Goal: Task Accomplishment & Management: Manage account settings

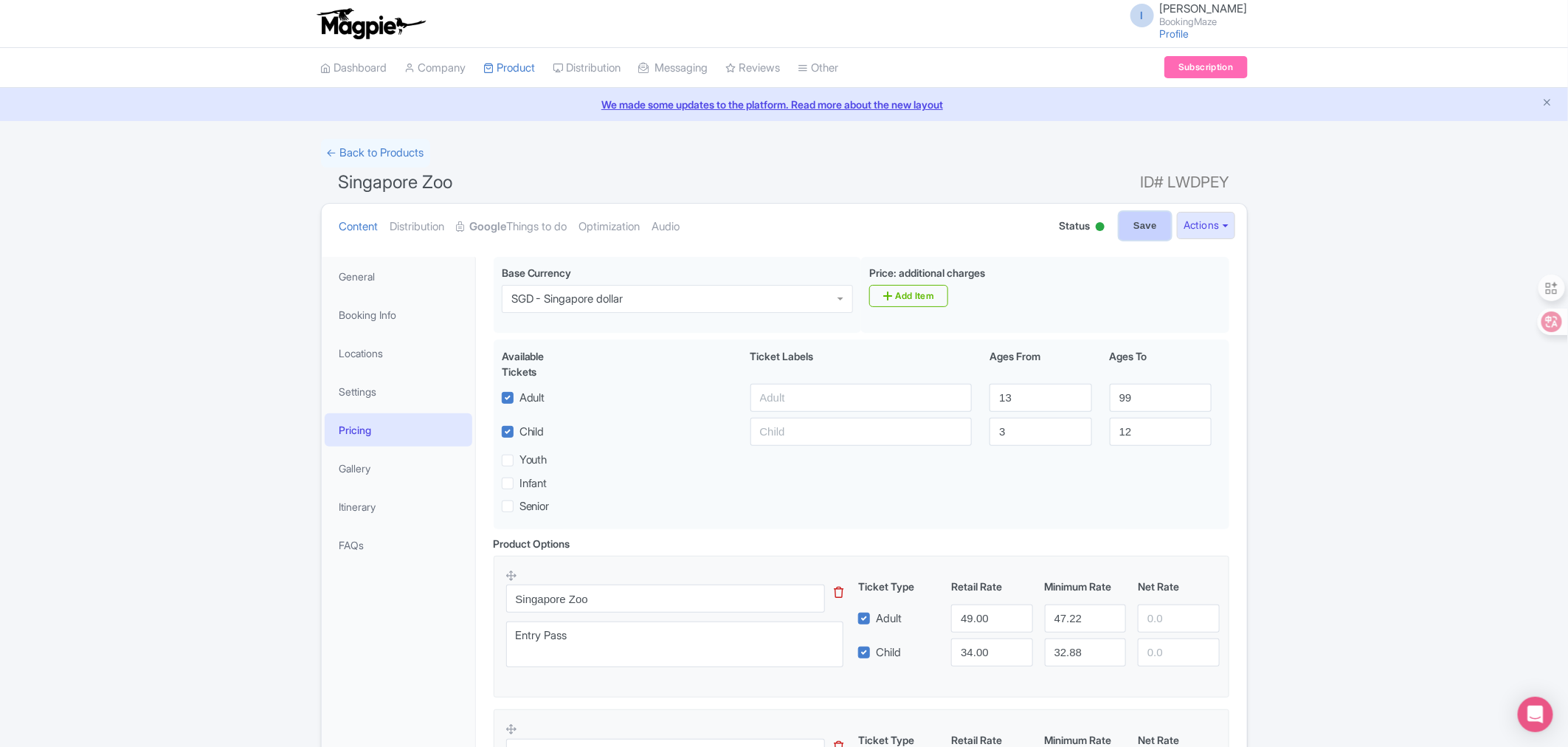
click at [1133, 226] on input "Save" at bounding box center [1145, 226] width 52 height 28
type input "Saving..."
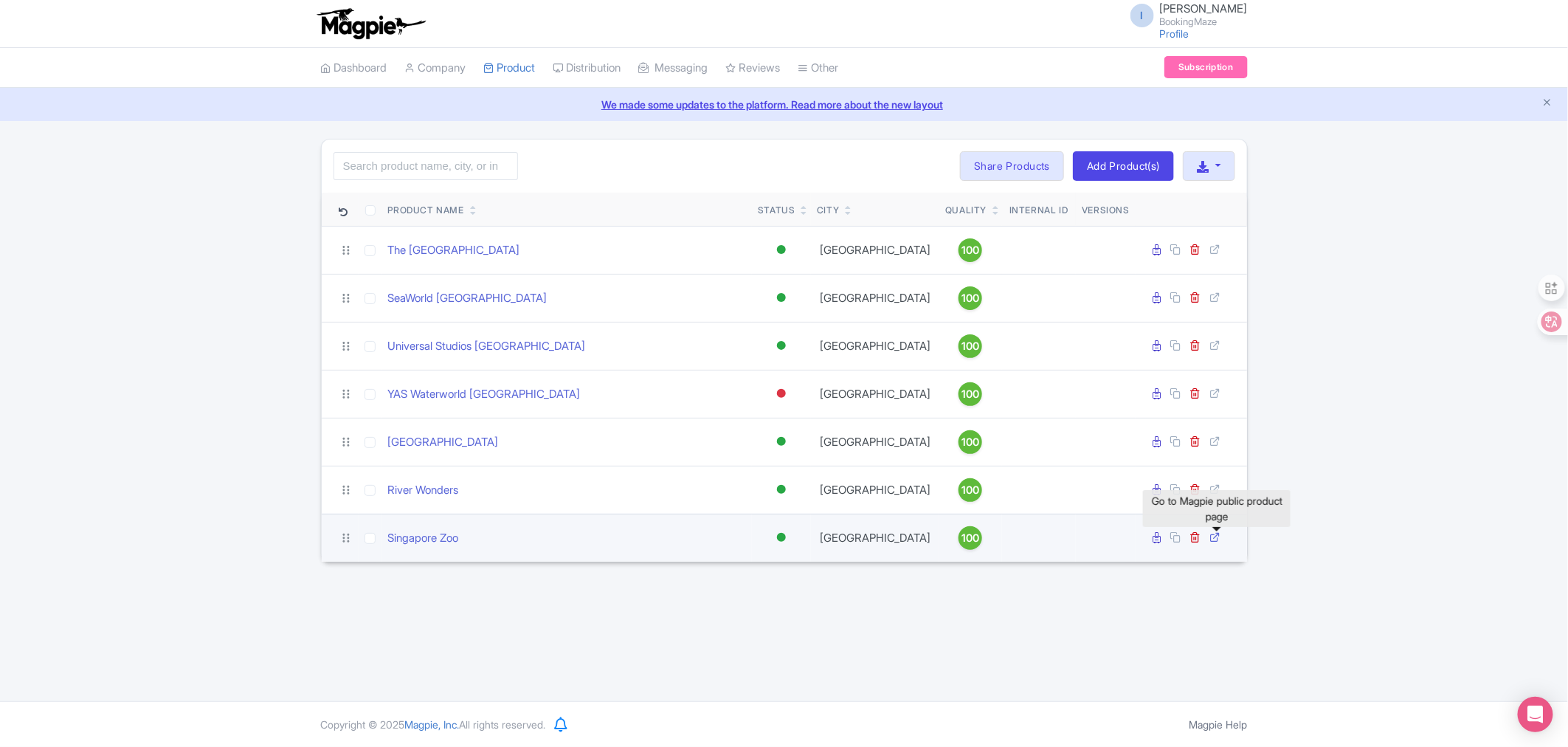
click at [1217, 538] on icon at bounding box center [1216, 537] width 11 height 11
click at [431, 541] on link "Singapore Zoo" at bounding box center [423, 539] width 71 height 17
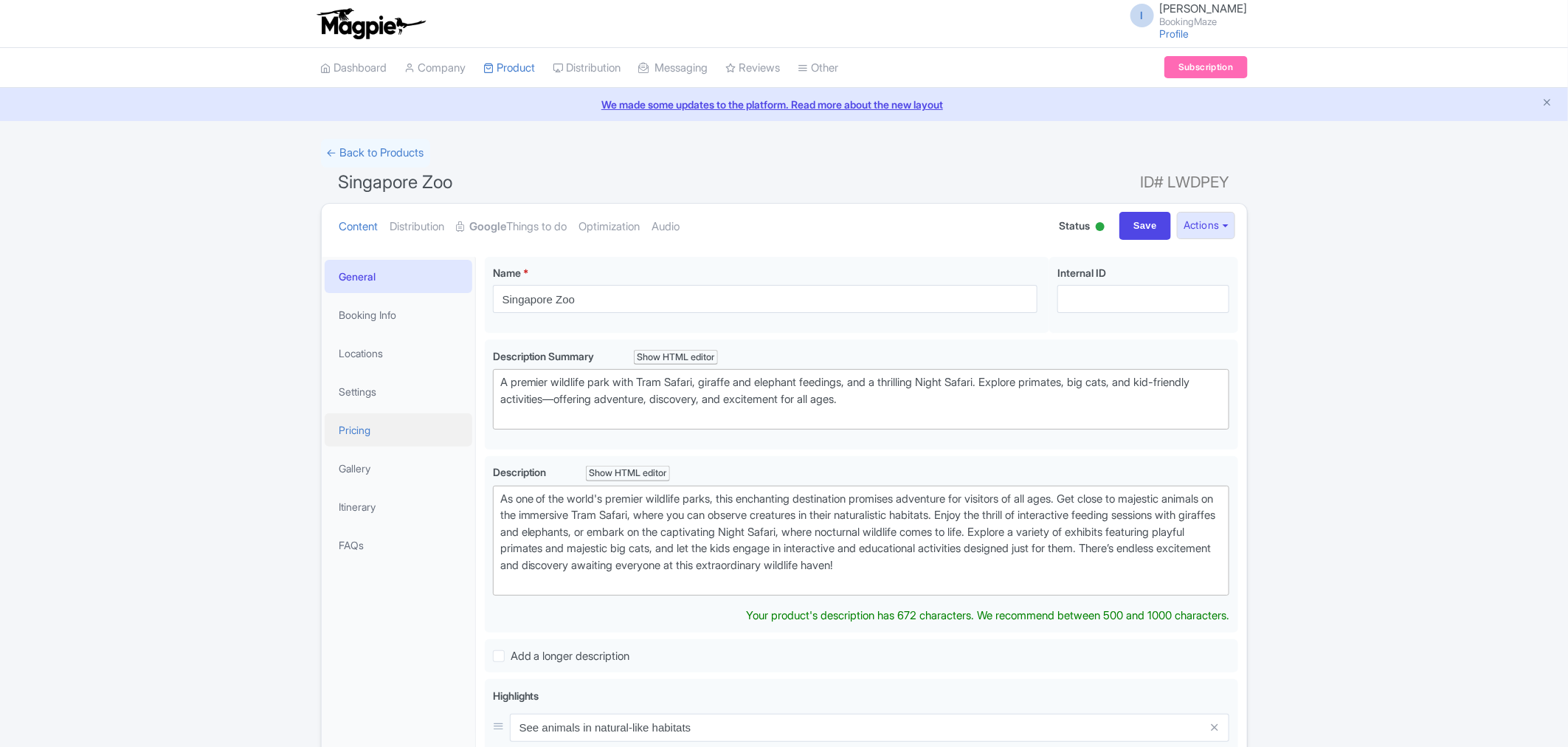
click at [379, 430] on link "Pricing" at bounding box center [398, 430] width 148 height 33
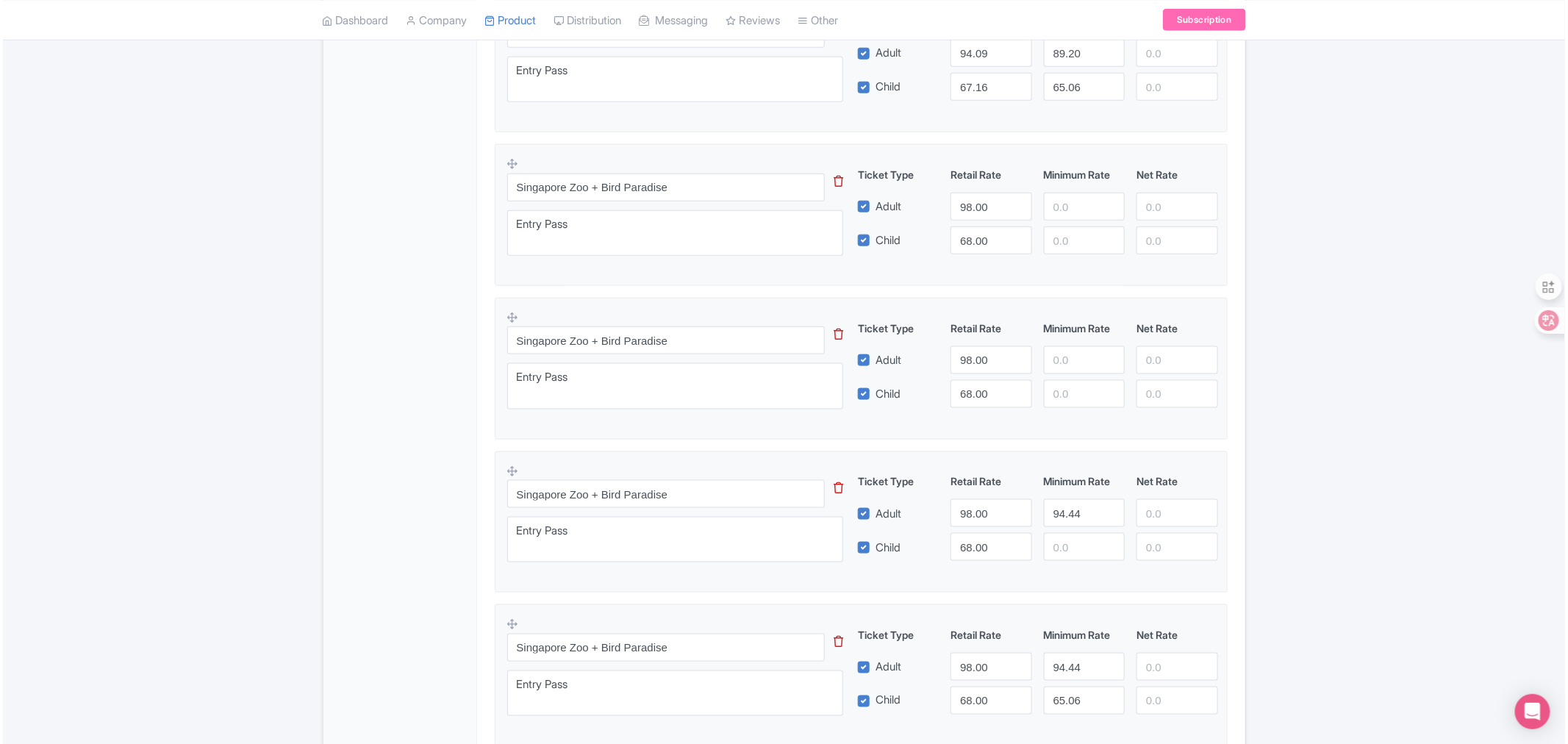
scroll to position [817, 0]
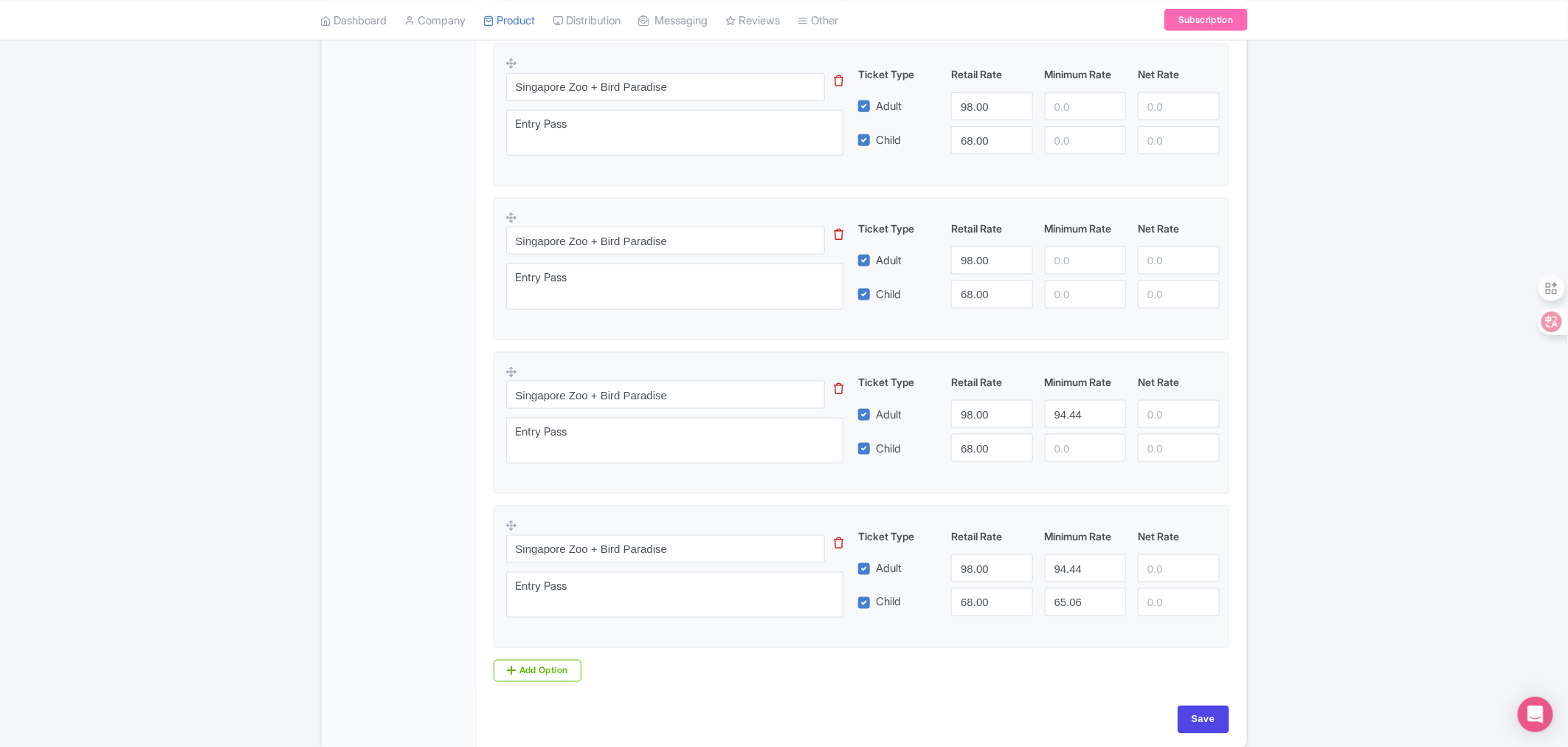
click at [836, 393] on icon at bounding box center [838, 389] width 9 height 11
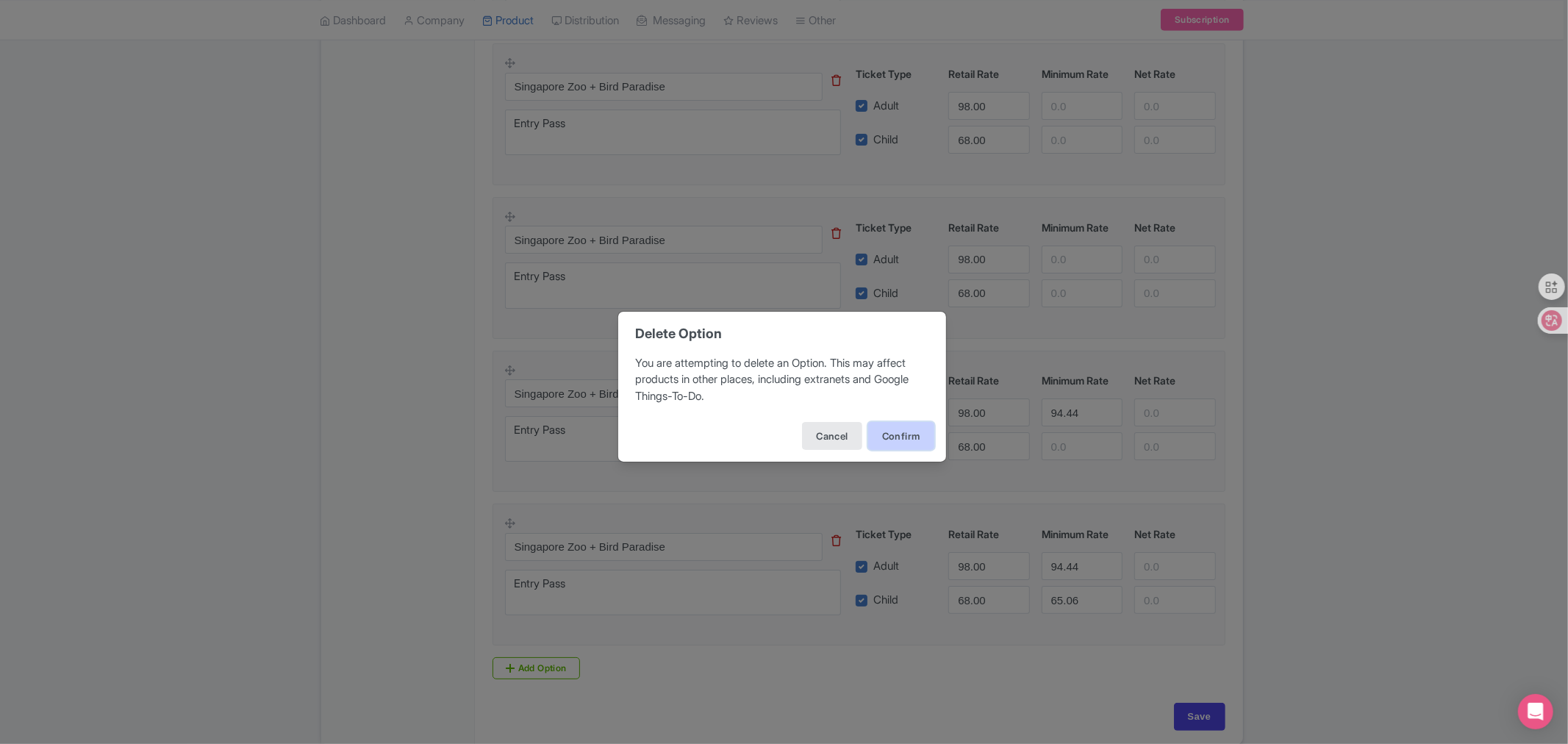
click at [892, 439] on button "Confirm" at bounding box center [901, 436] width 66 height 28
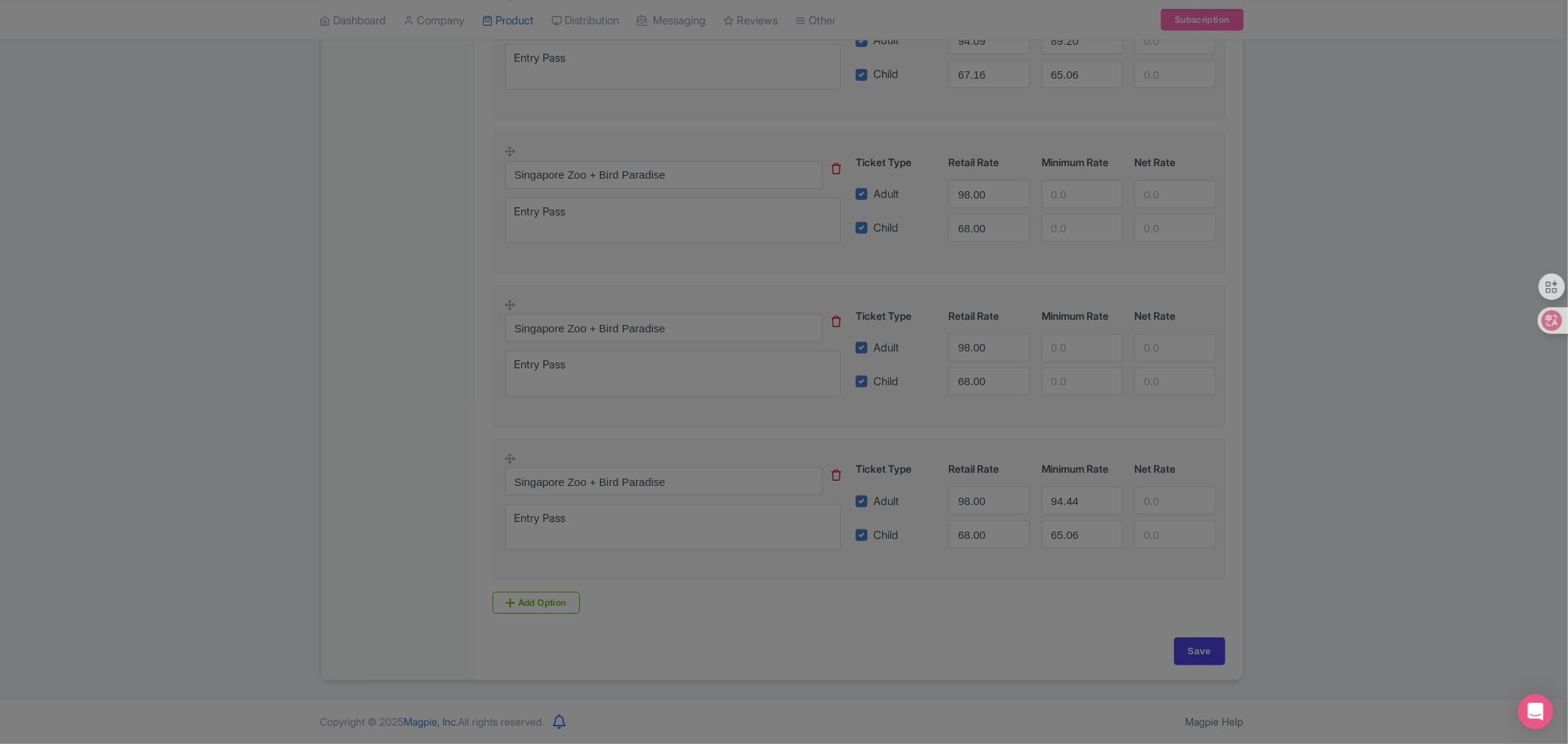
scroll to position [734, 0]
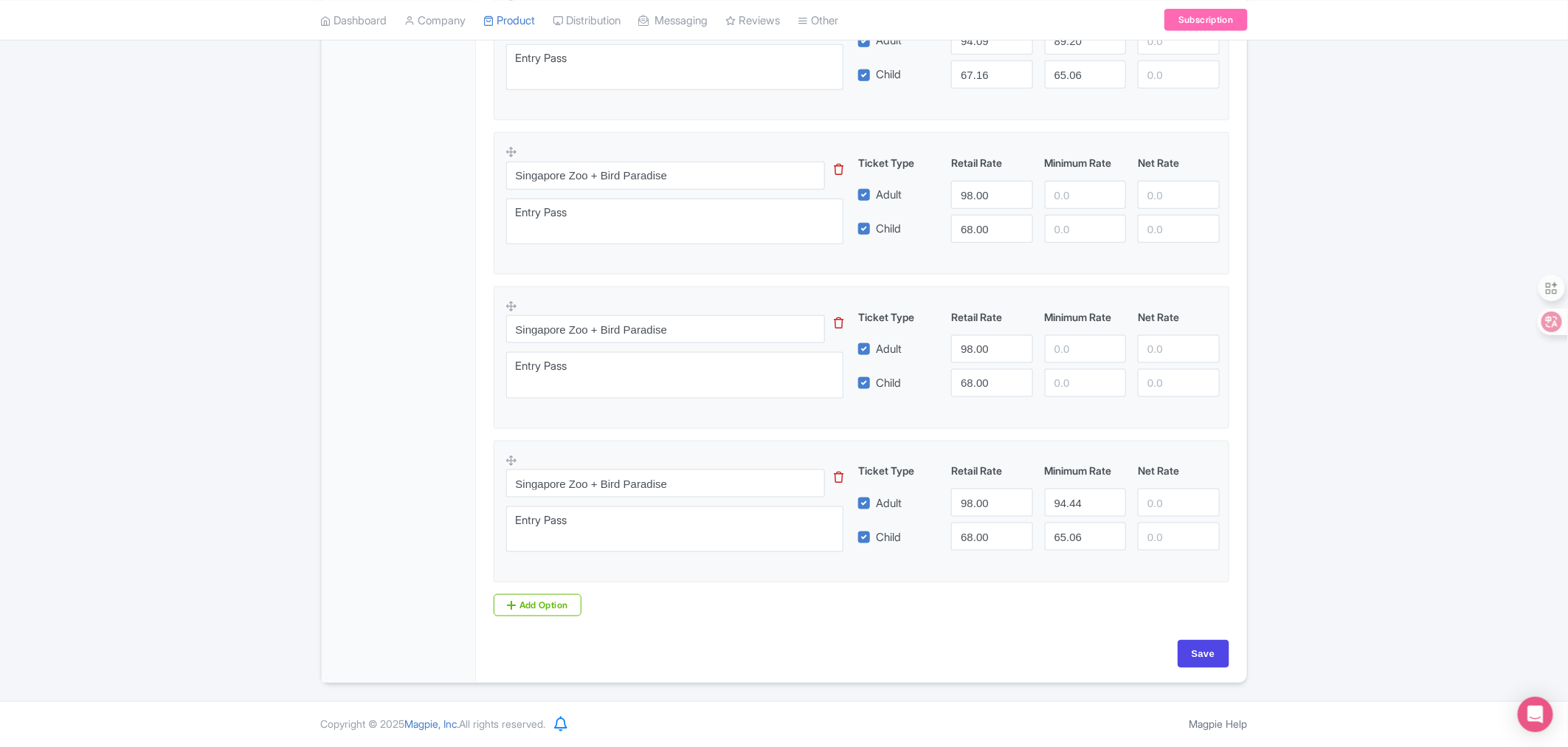
click at [839, 318] on icon at bounding box center [838, 323] width 9 height 11
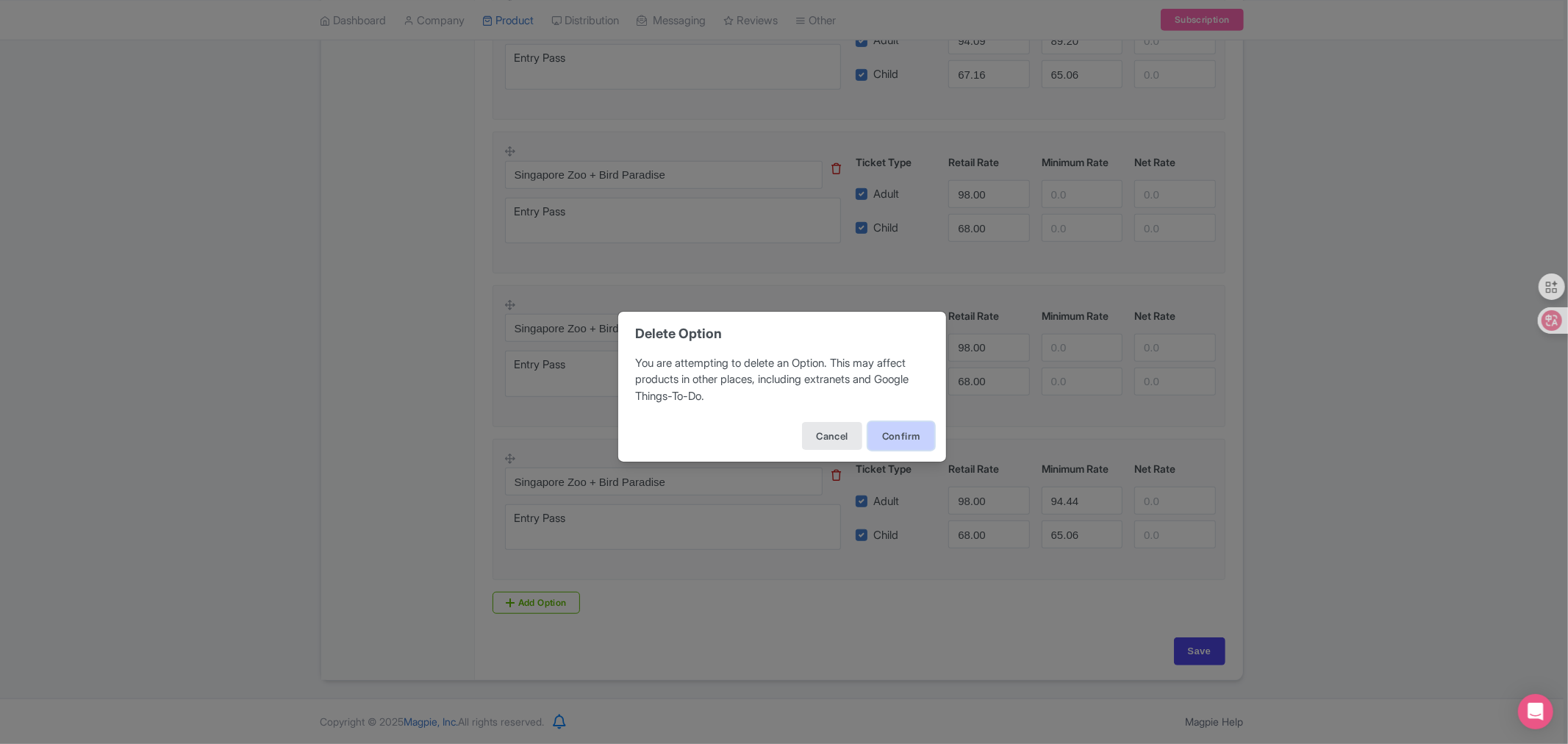
click at [916, 425] on button "Confirm" at bounding box center [901, 436] width 66 height 28
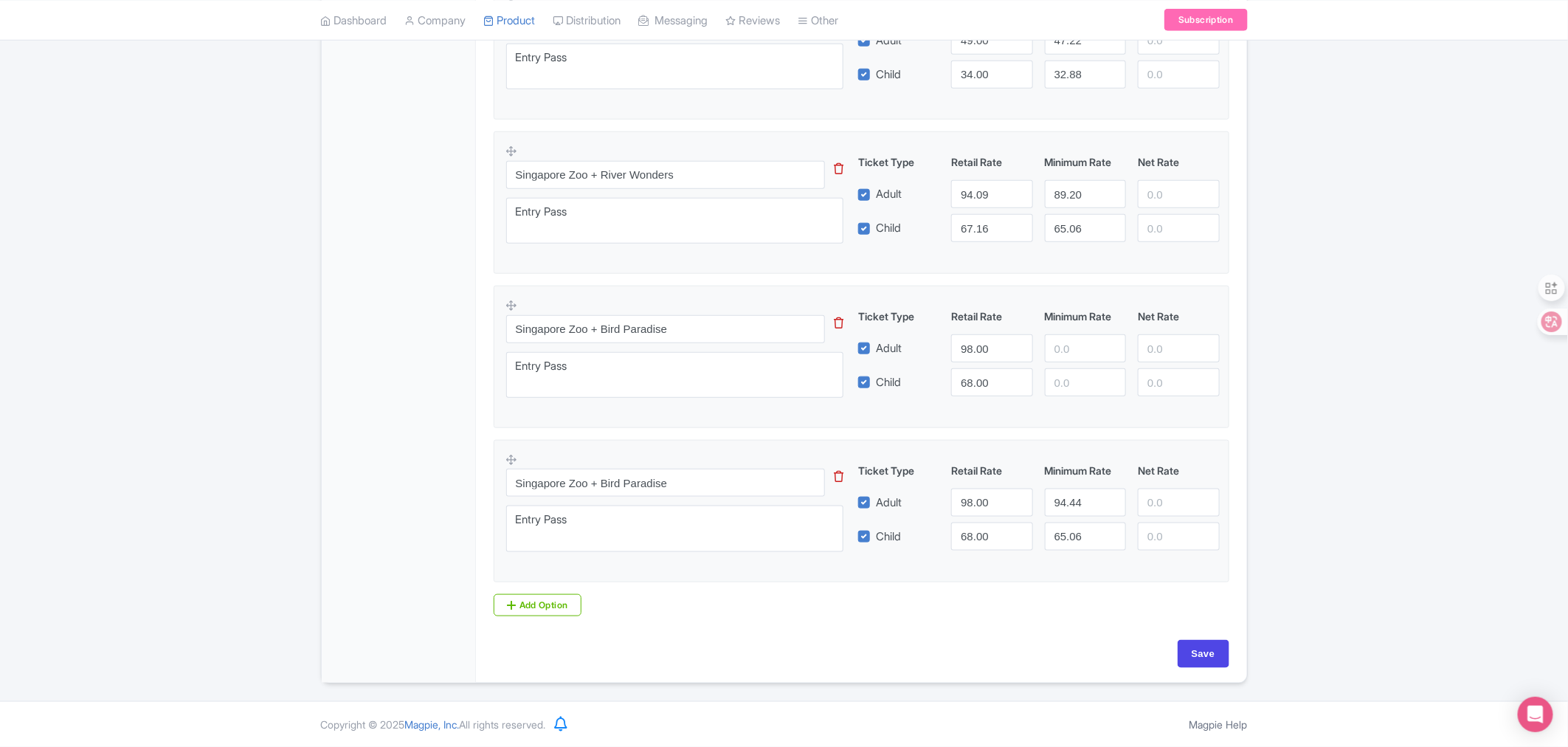
click at [834, 320] on icon at bounding box center [838, 323] width 9 height 11
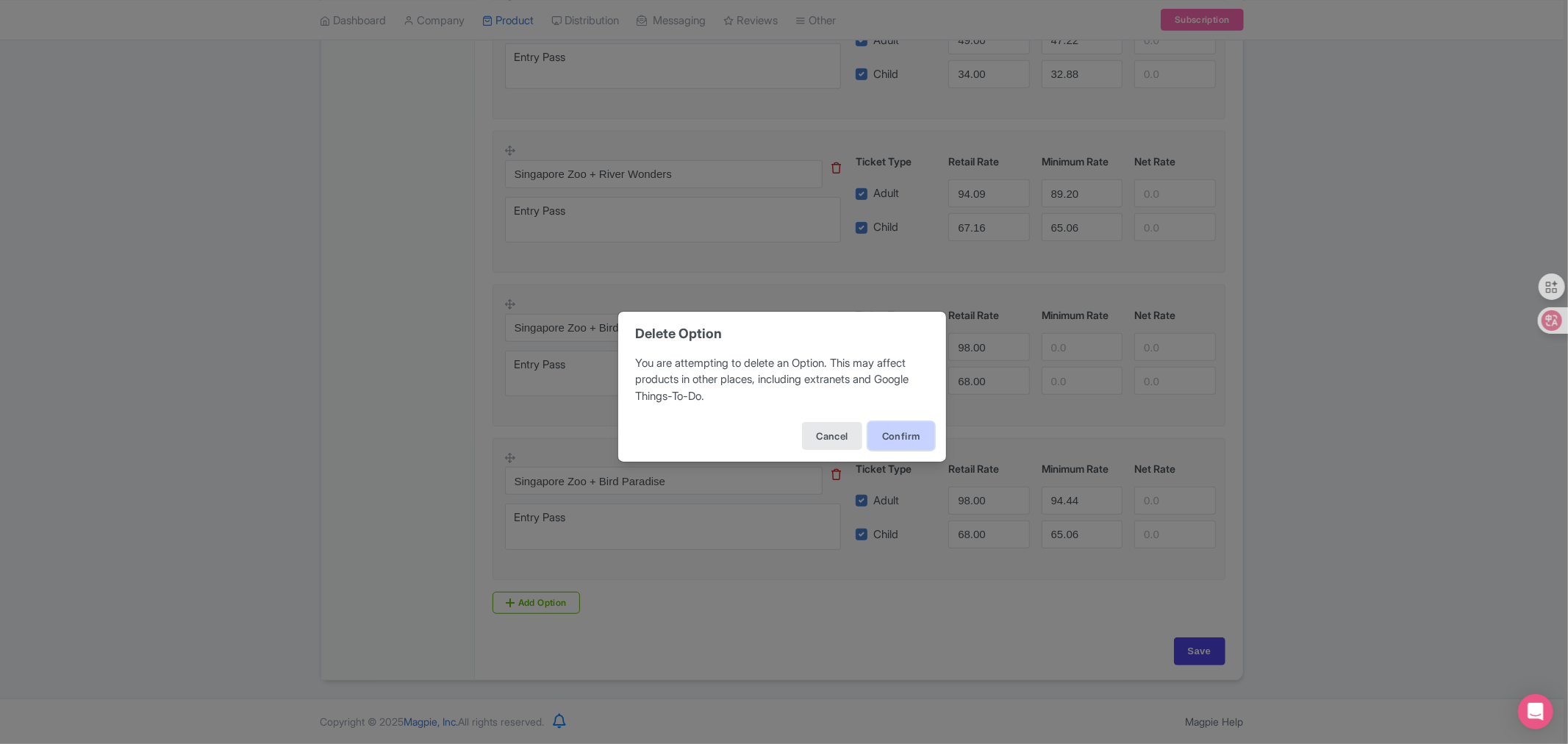
click at [878, 435] on button "Confirm" at bounding box center [901, 436] width 66 height 28
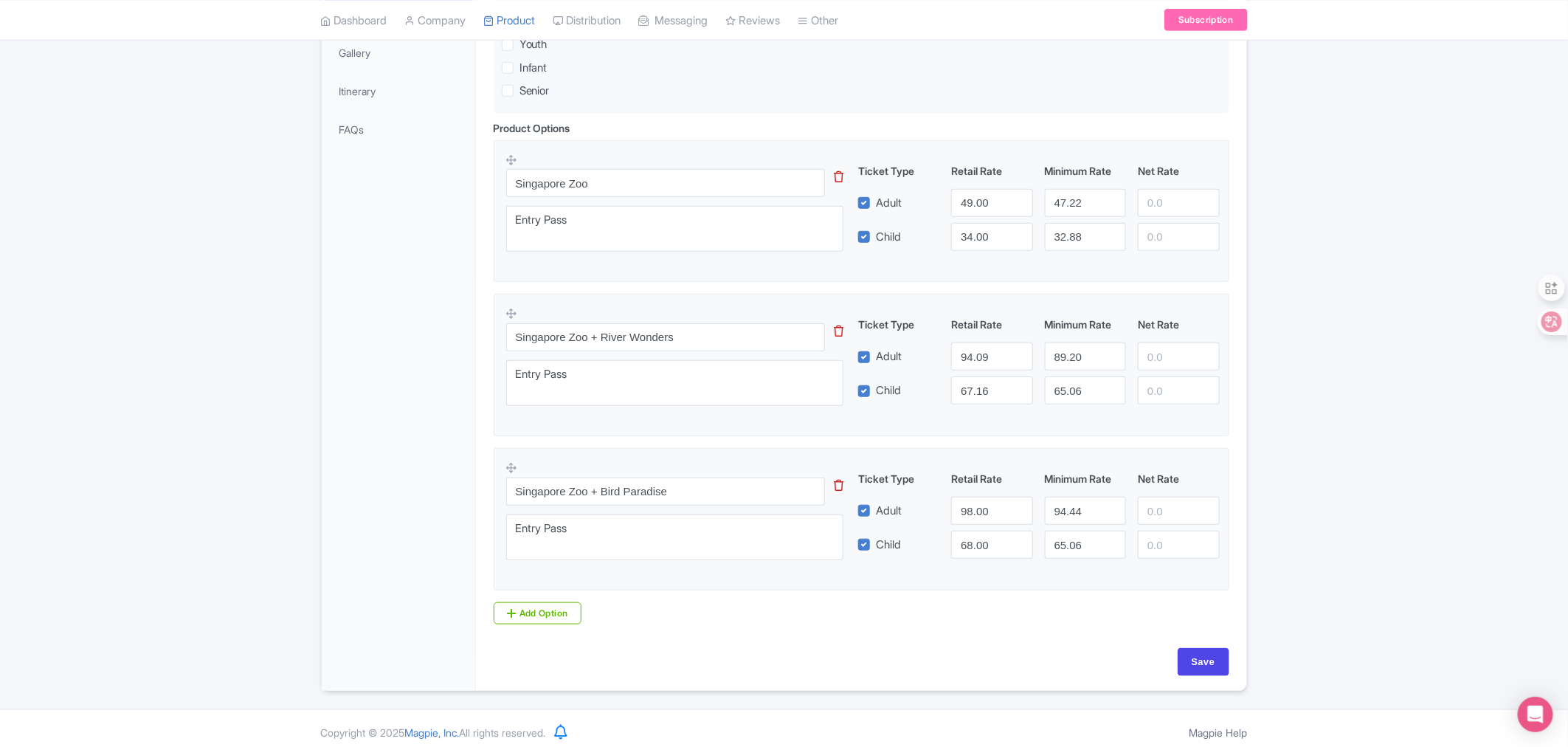
scroll to position [429, 0]
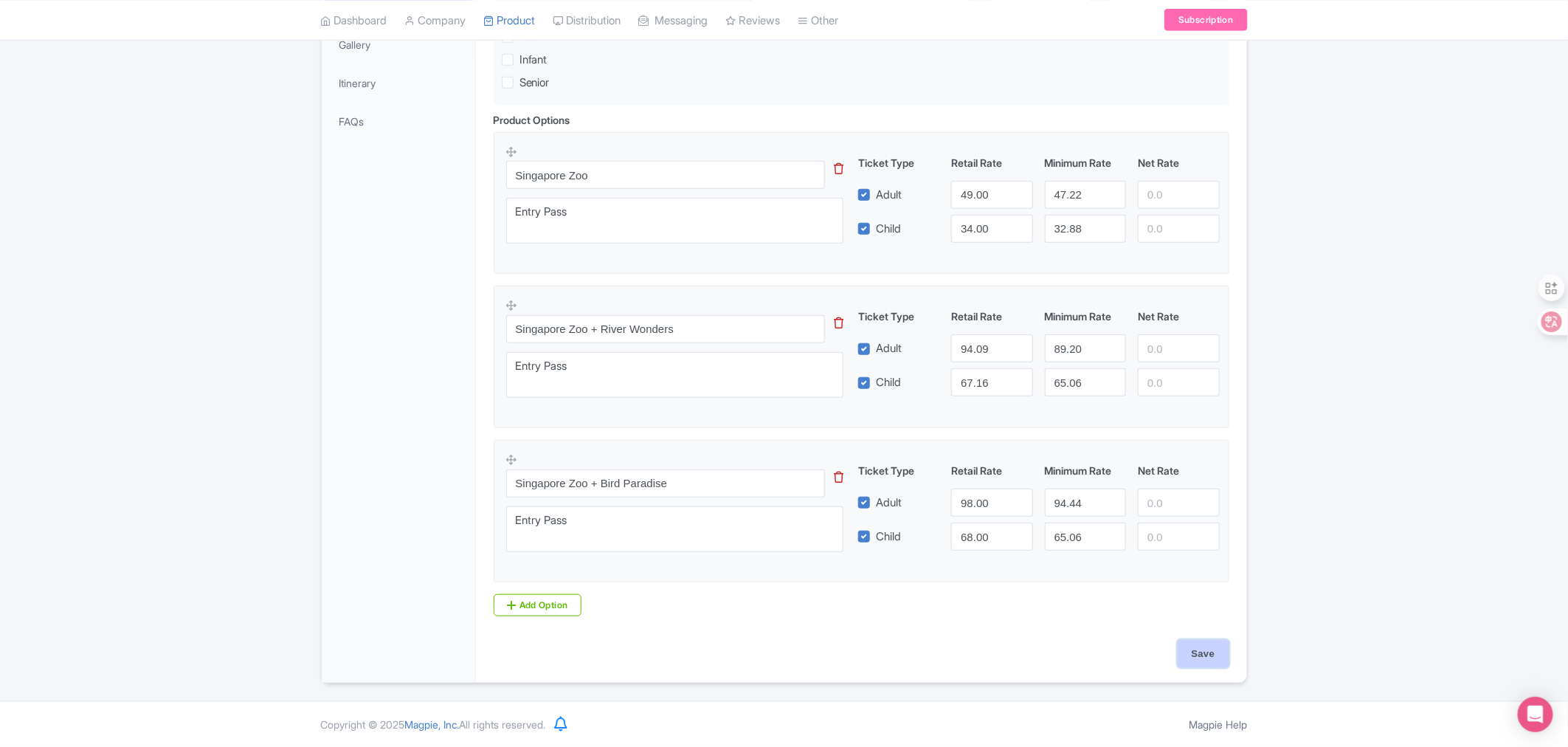
click at [1184, 650] on input "Save" at bounding box center [1203, 654] width 52 height 28
type input "Saving..."
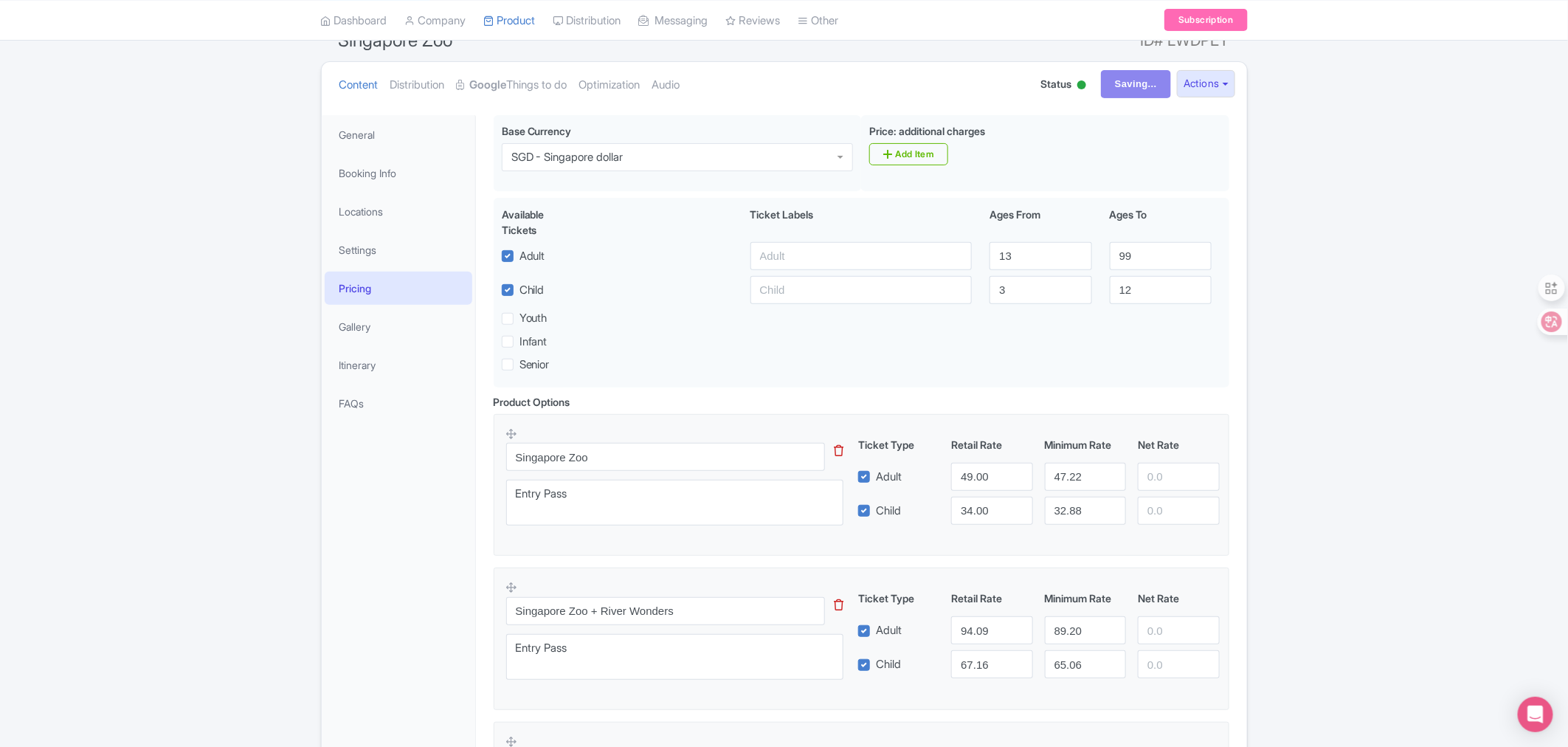
scroll to position [100, 0]
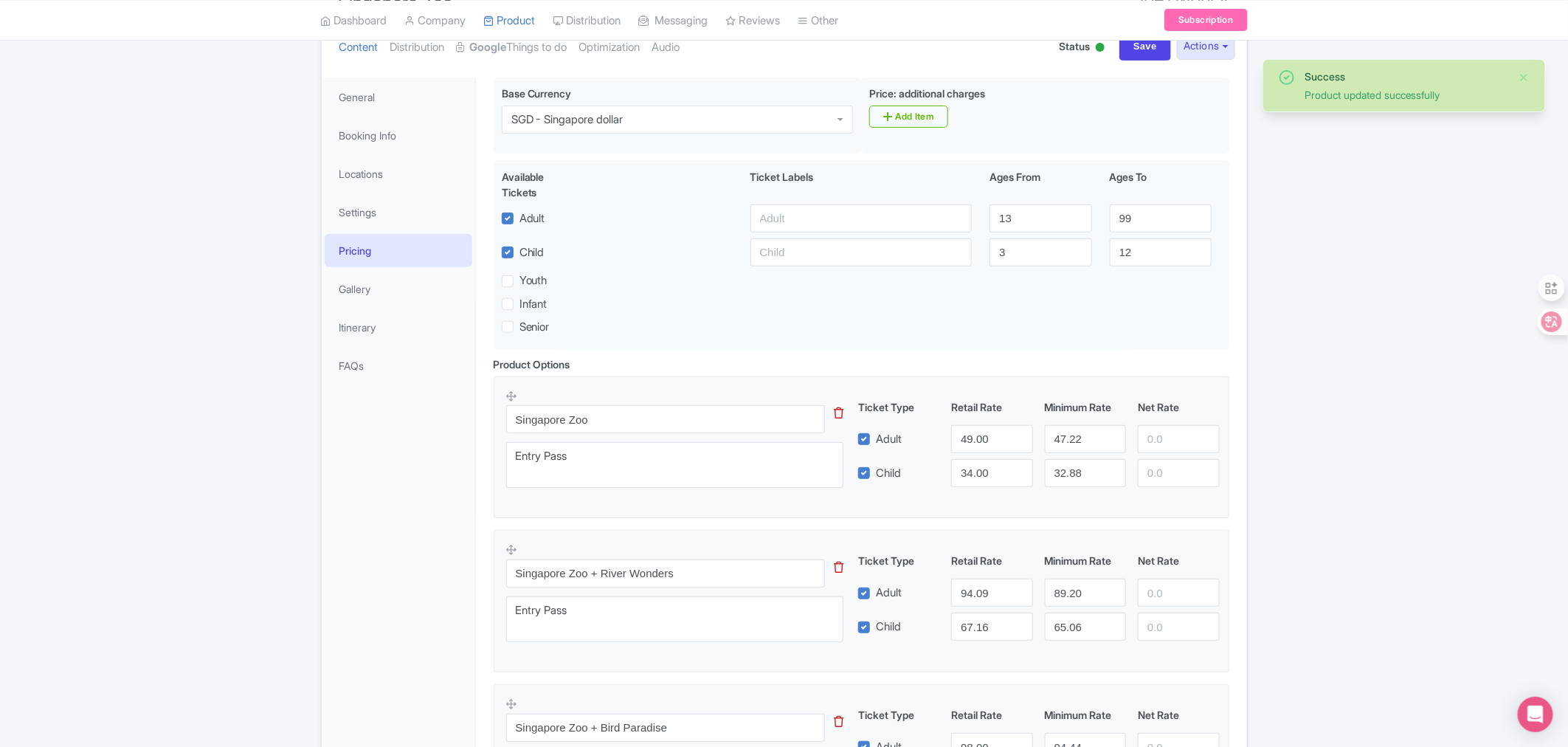
scroll to position [100, 0]
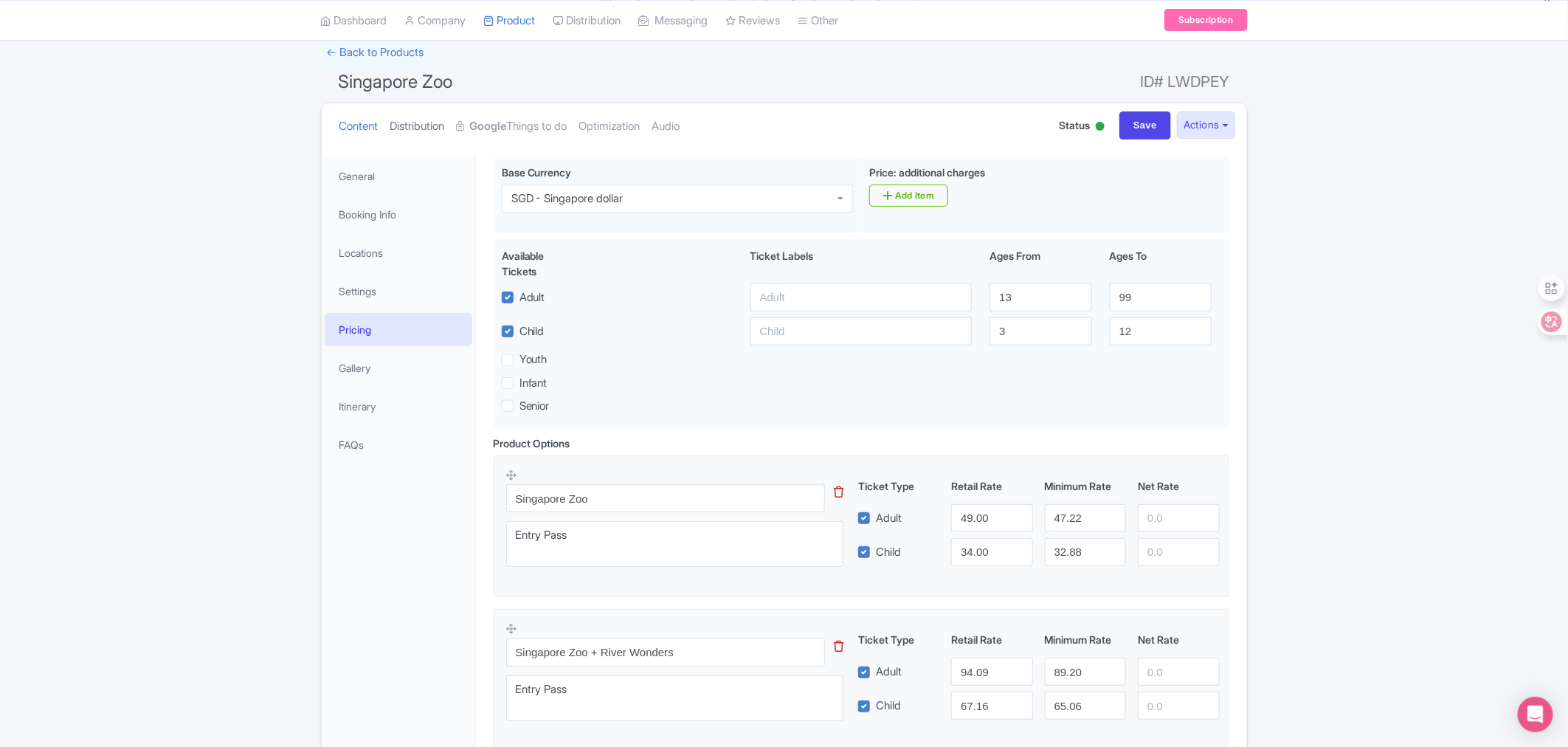
click at [433, 132] on link "Distribution" at bounding box center [417, 126] width 55 height 46
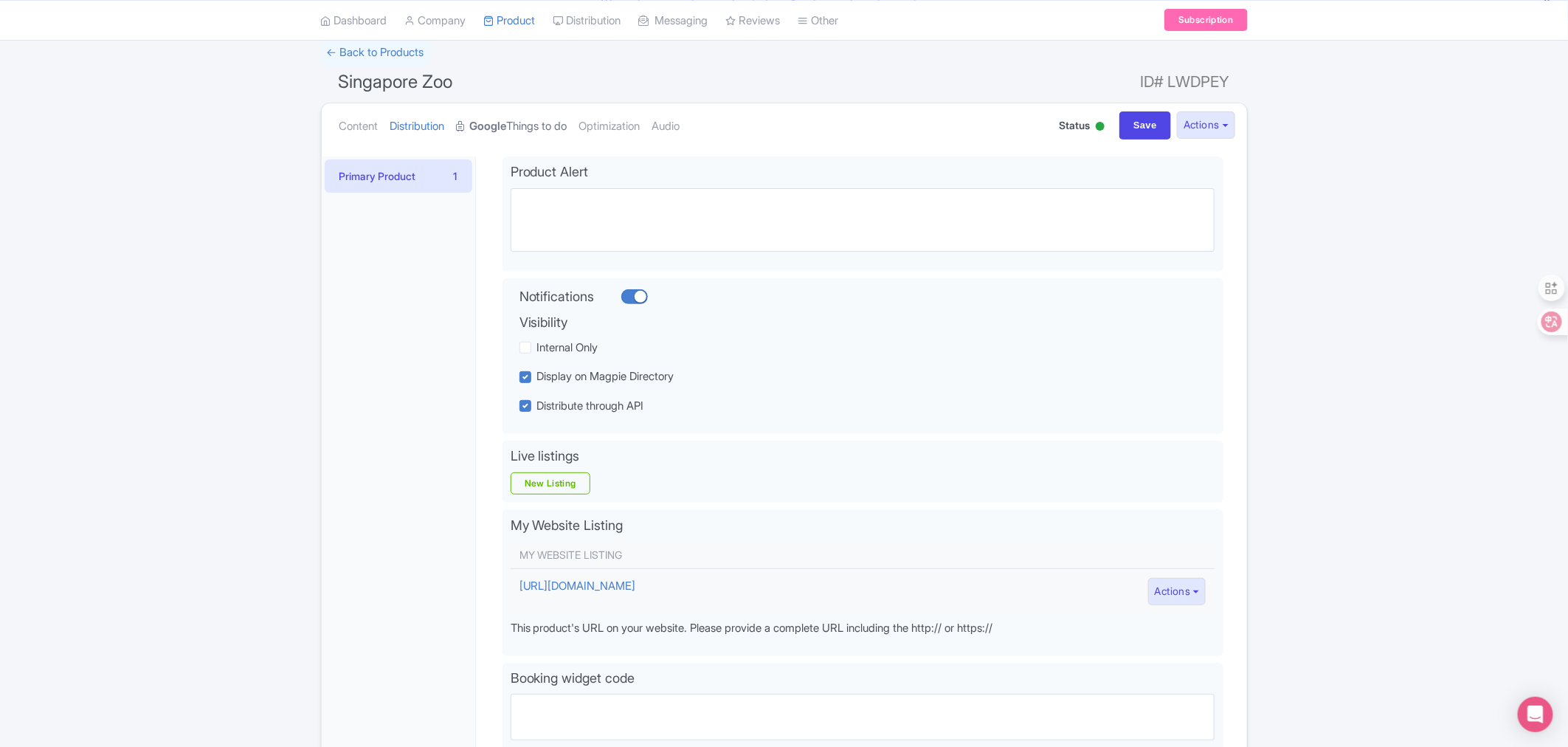
click at [500, 126] on strong "Google" at bounding box center [488, 127] width 37 height 17
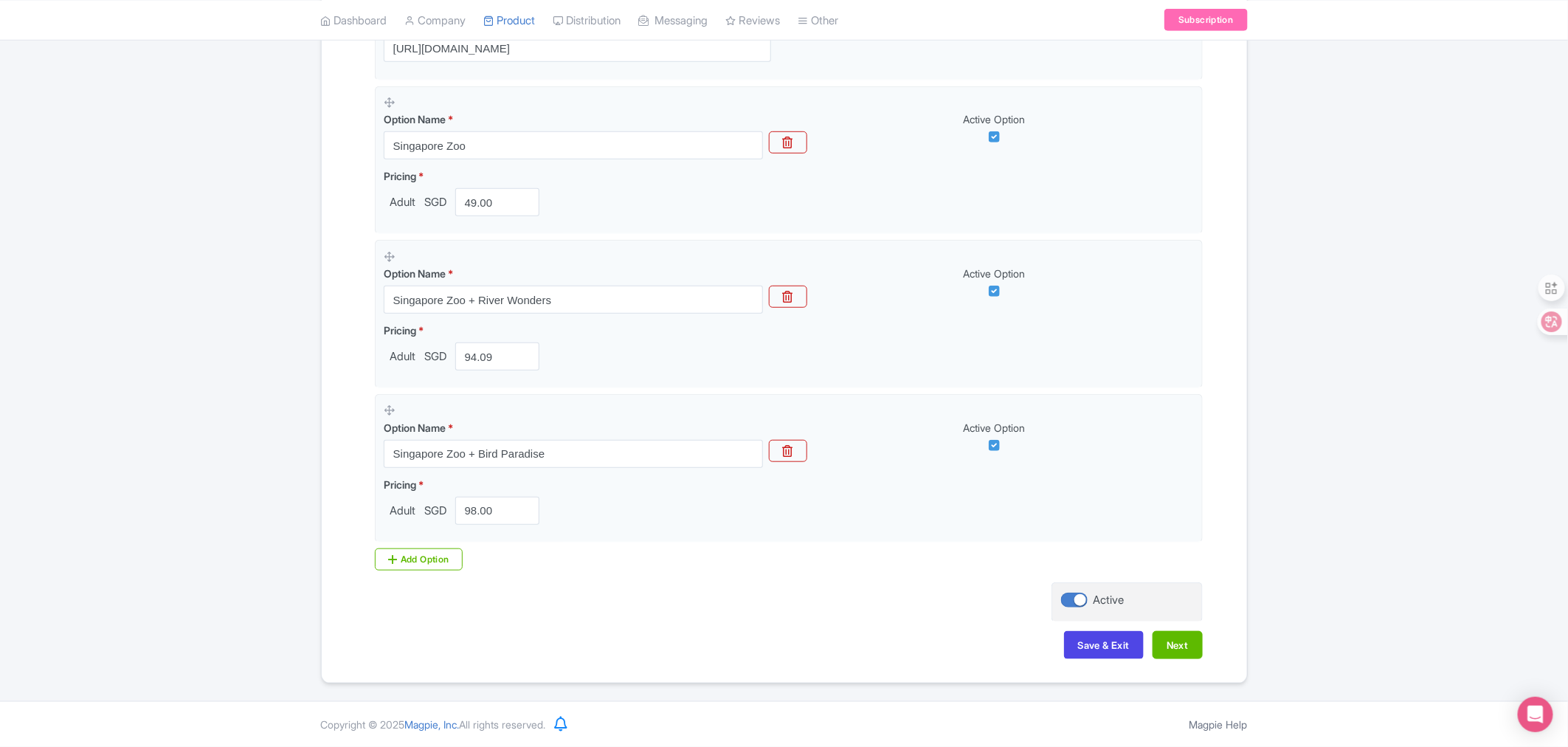
scroll to position [443, 0]
click at [1097, 645] on button "Save & Exit" at bounding box center [1103, 646] width 79 height 28
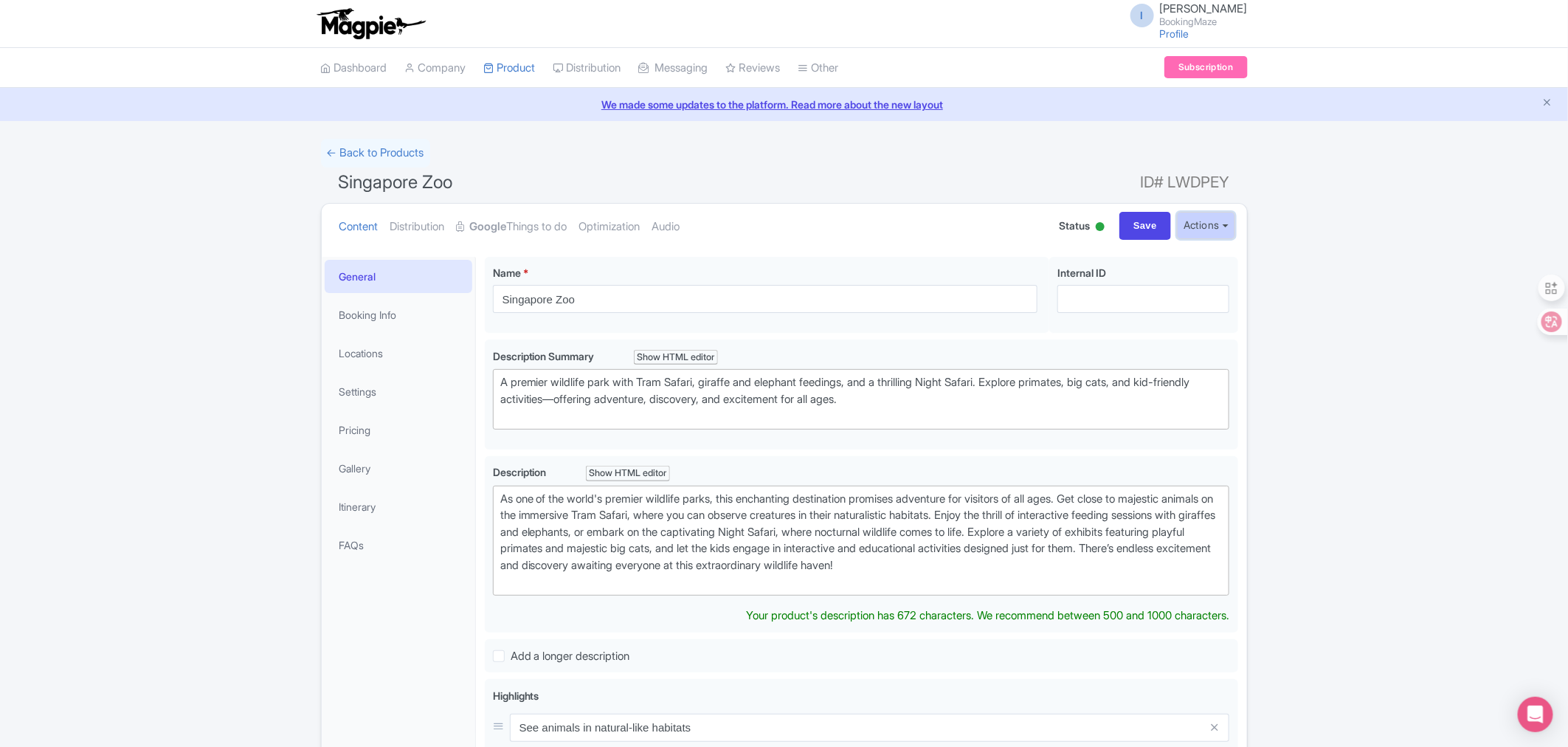
click at [1220, 222] on button "Actions" at bounding box center [1206, 225] width 59 height 27
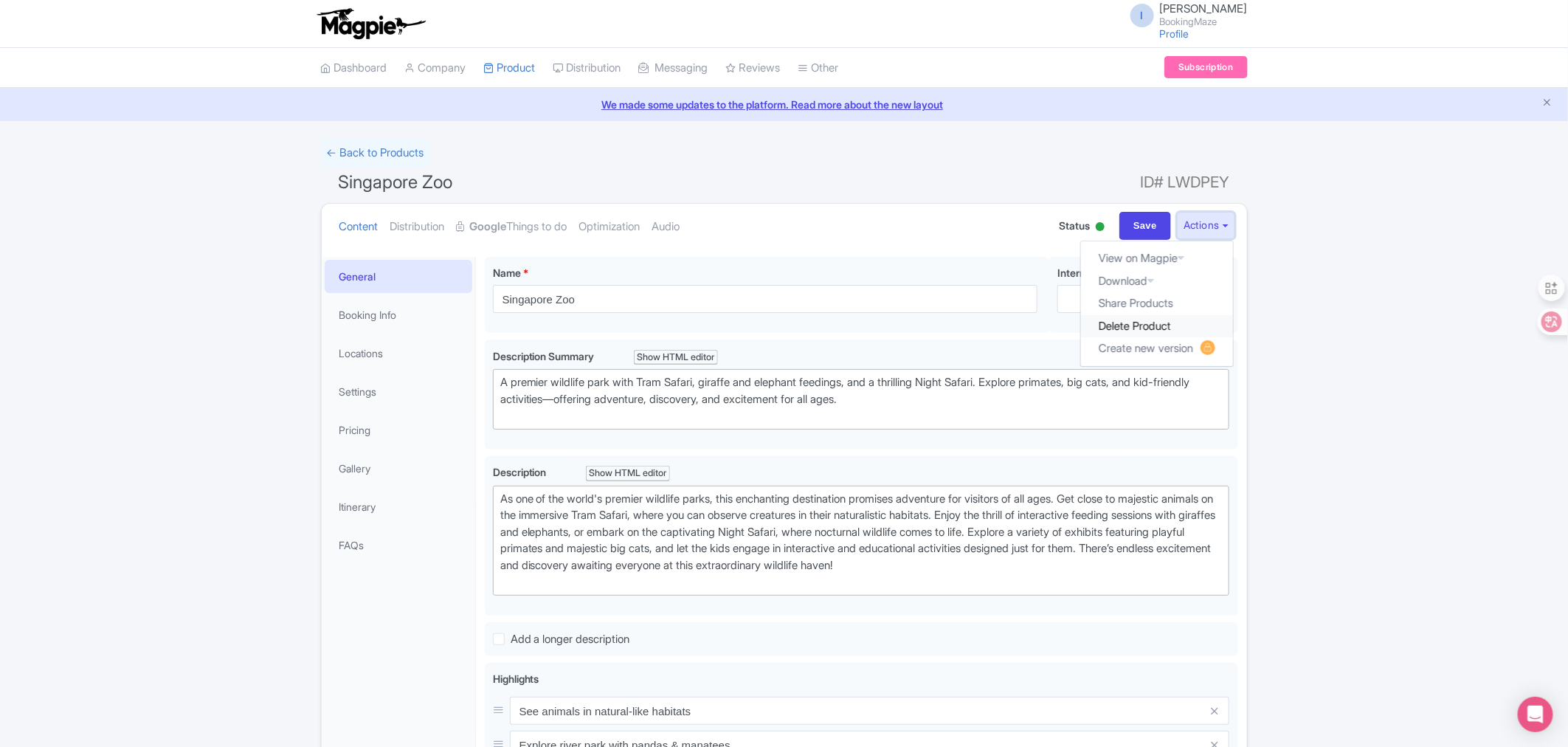
scroll to position [82, 0]
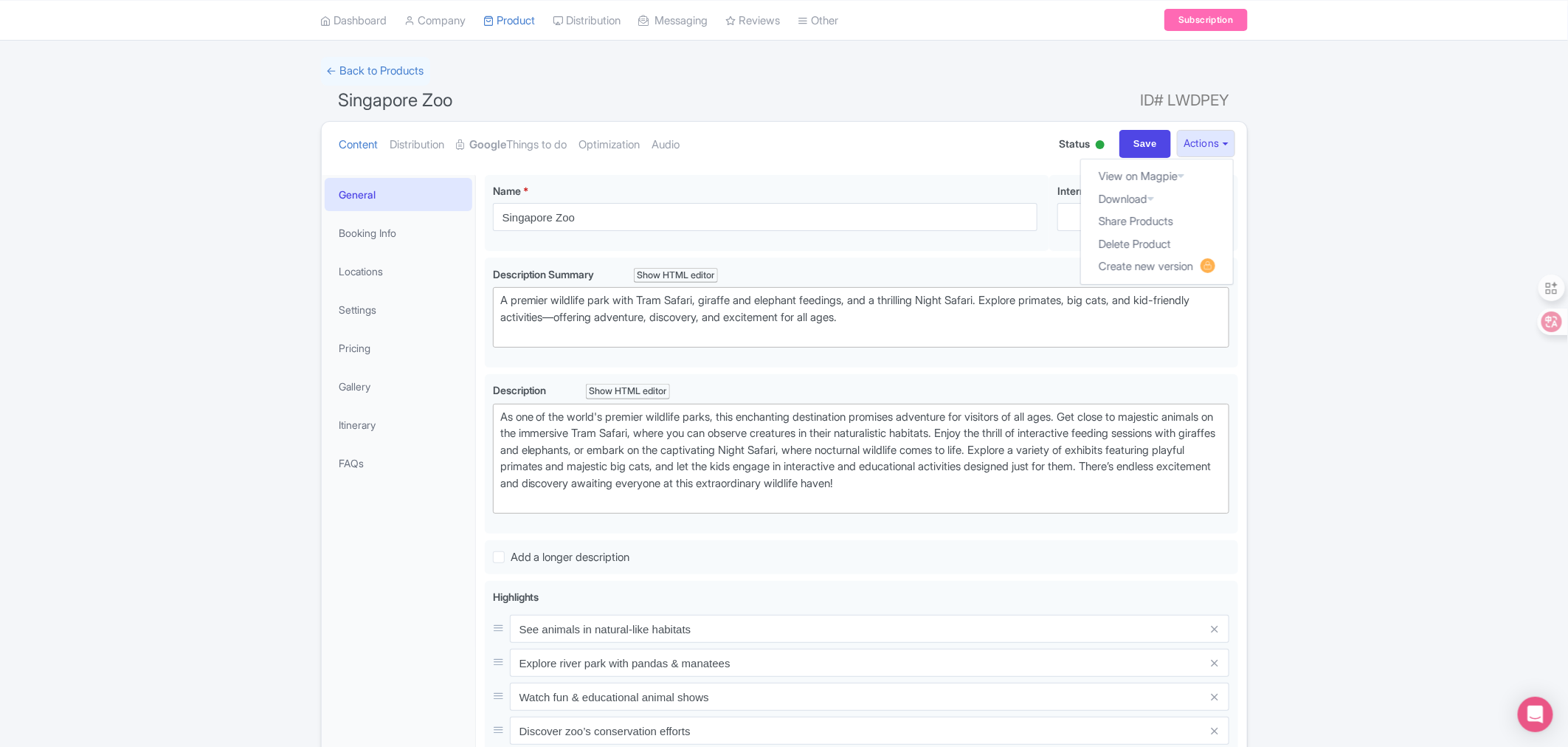
click at [1451, 396] on div "← Back to Products Singapore Zoo ID# LWDPEY Content Distribution Google Things …" at bounding box center [784, 571] width 1568 height 1029
click at [507, 137] on strong "Google" at bounding box center [488, 145] width 37 height 17
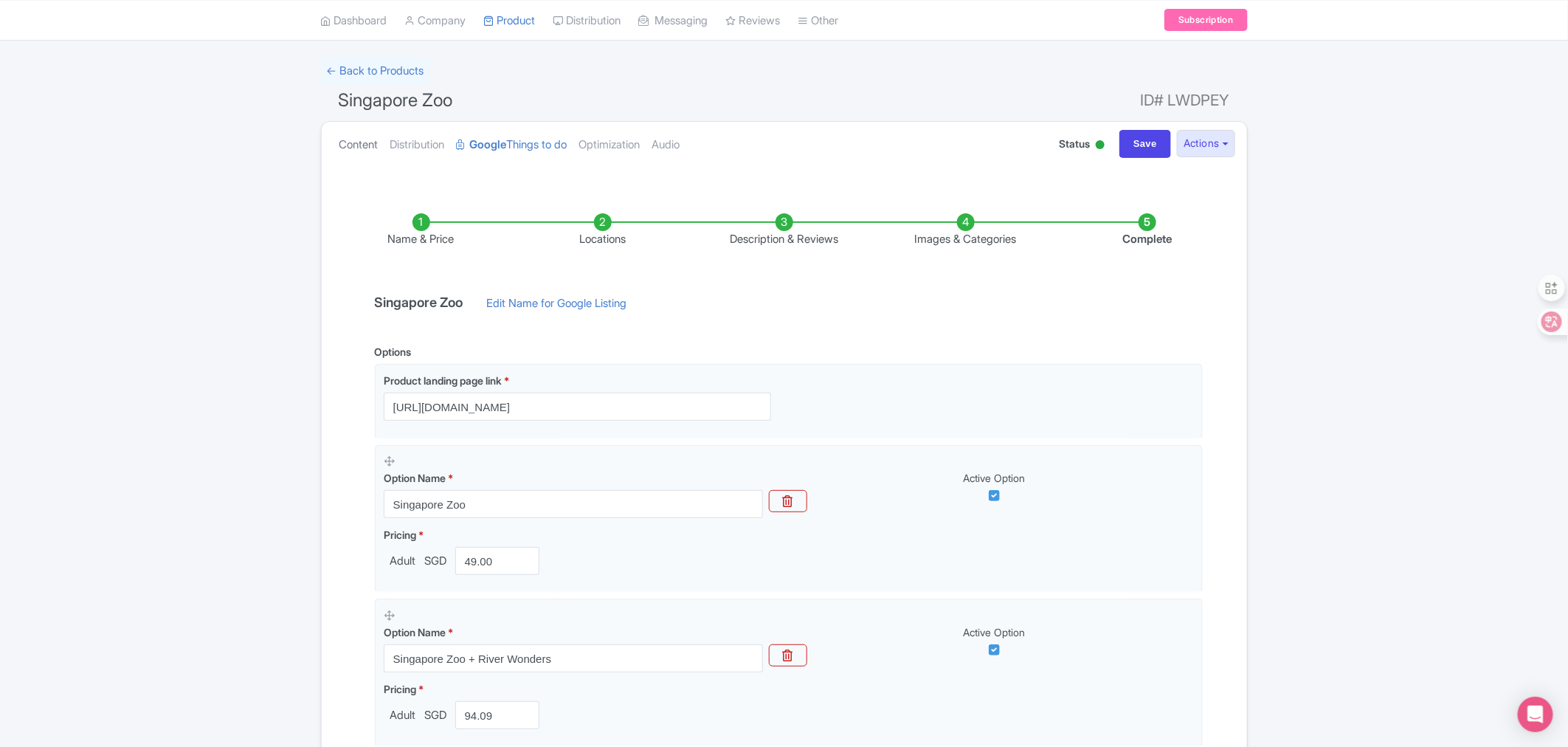
click at [364, 142] on link "Content" at bounding box center [359, 145] width 39 height 46
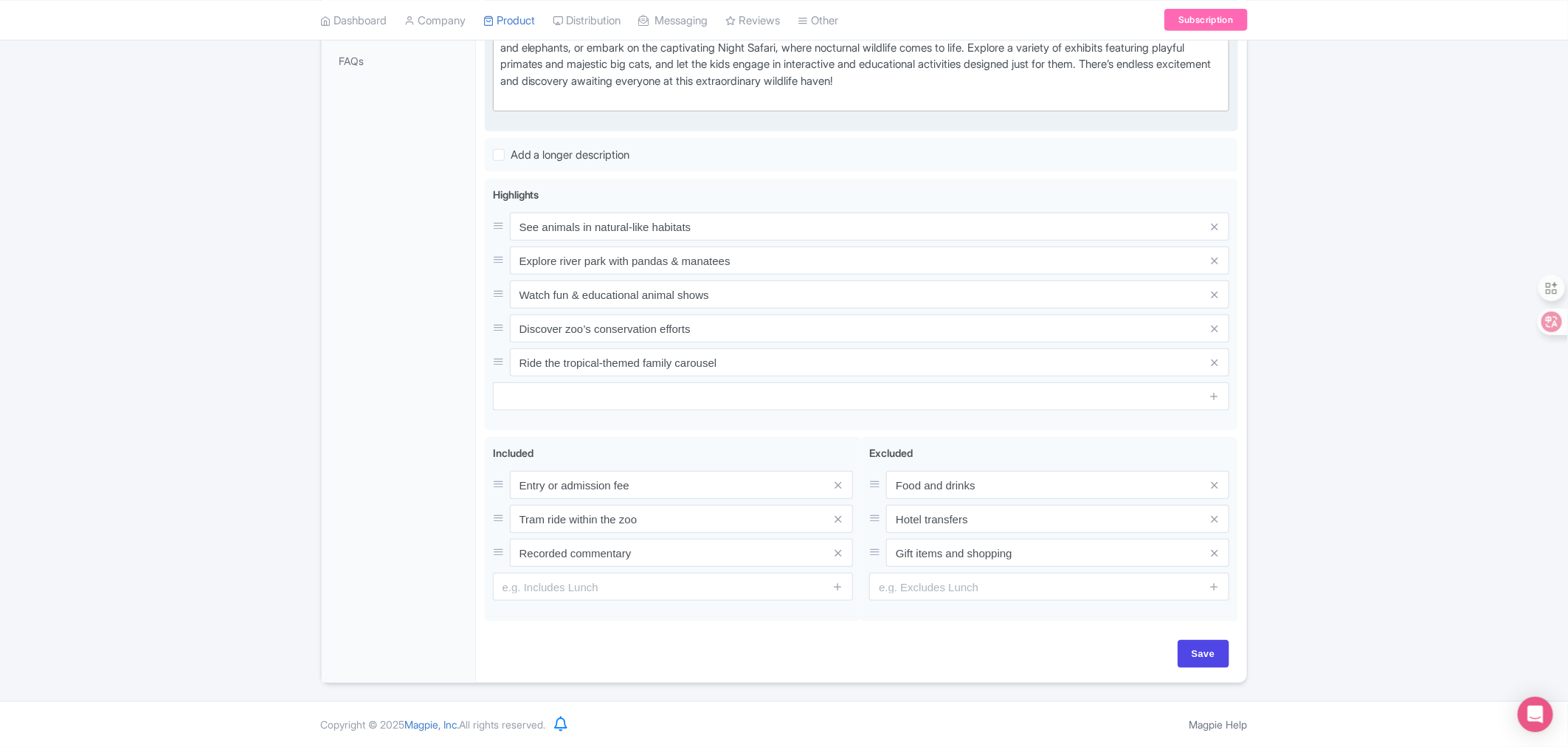
scroll to position [76, 0]
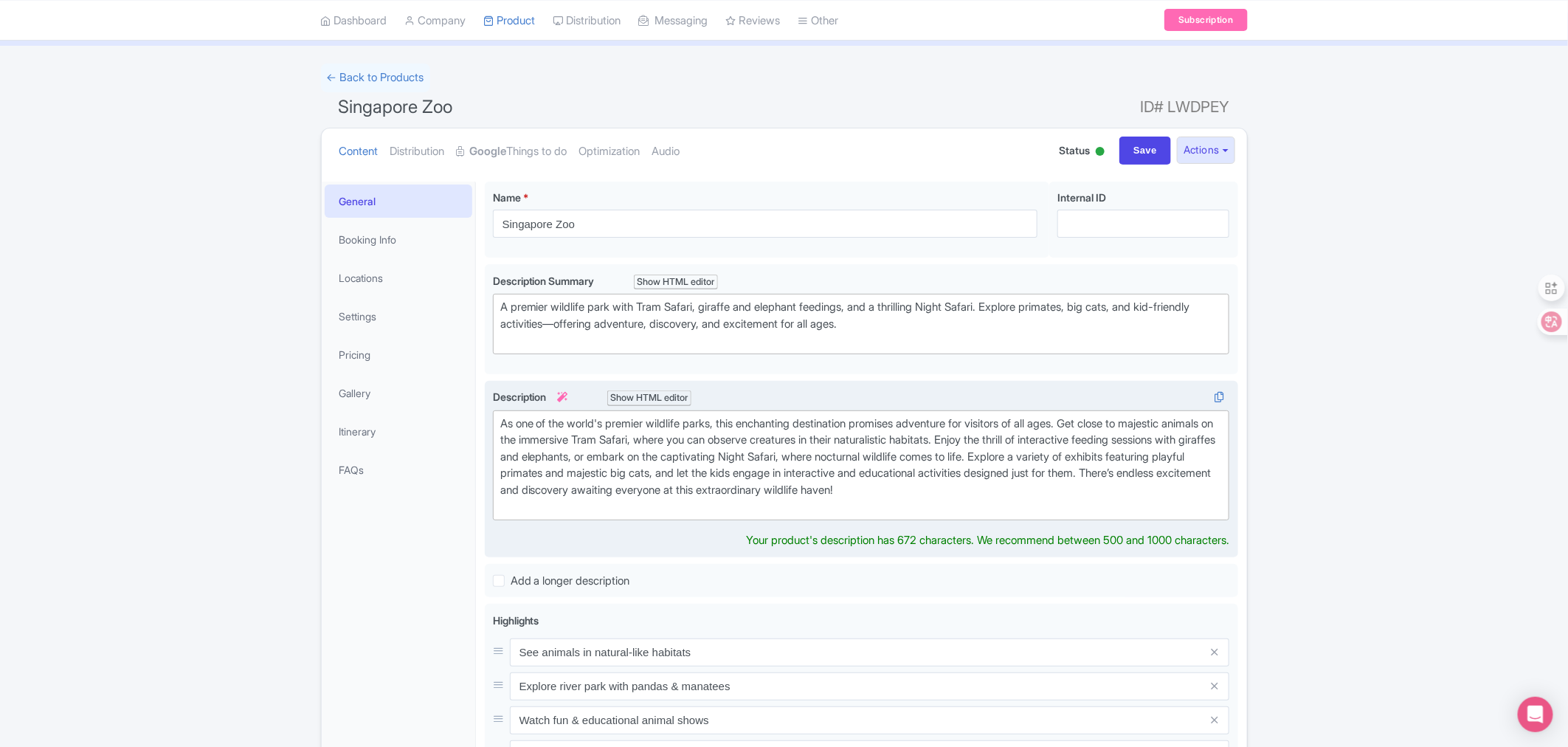
click at [503, 419] on div "As one of the world's premier wildlife parks, this enchanting destination promi…" at bounding box center [861, 465] width 722 height 99
type trix-editor "<div>As one of the world's premier wildlife parks, this enchanting destination …"
click at [1121, 146] on input "Save" at bounding box center [1145, 151] width 52 height 28
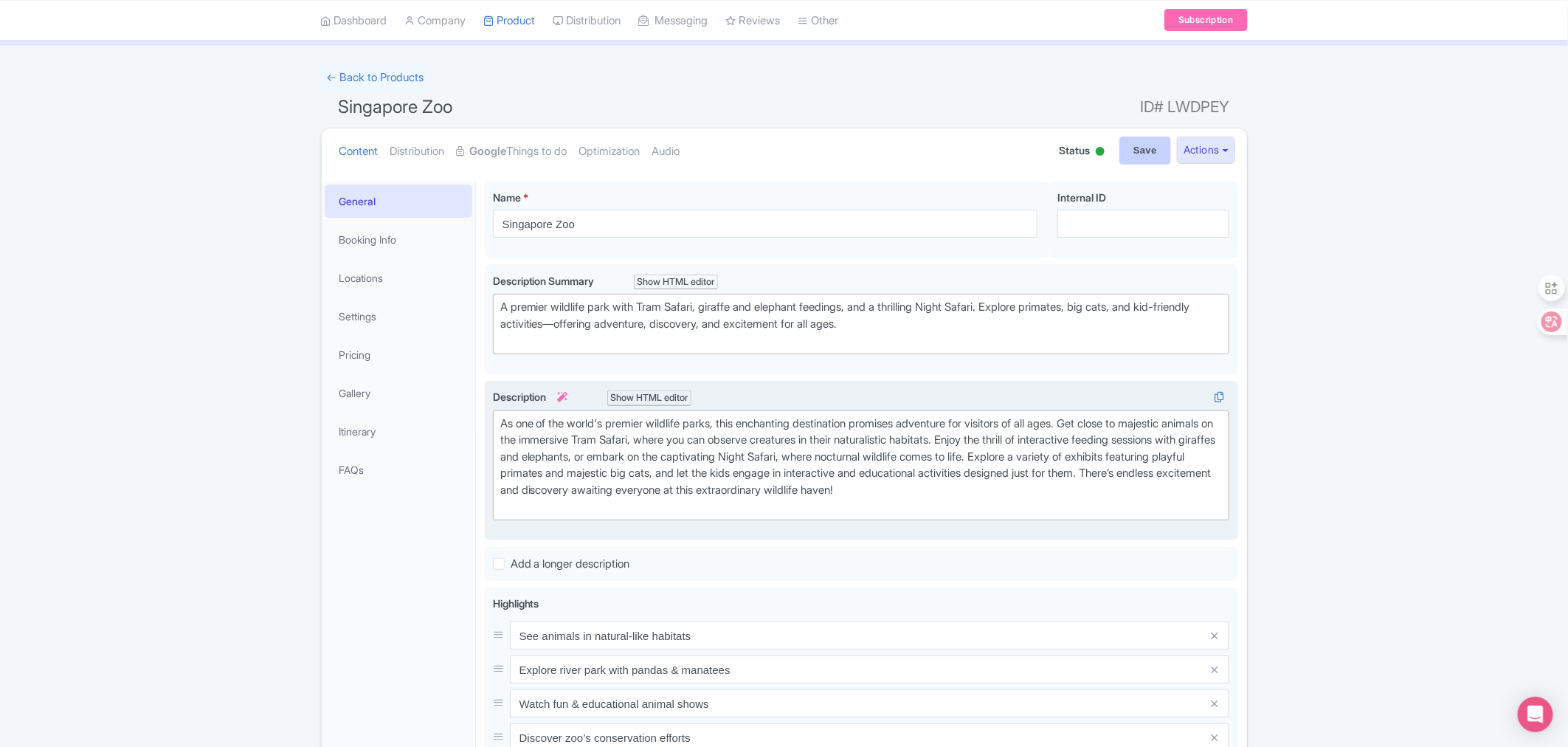
type input "Saving..."
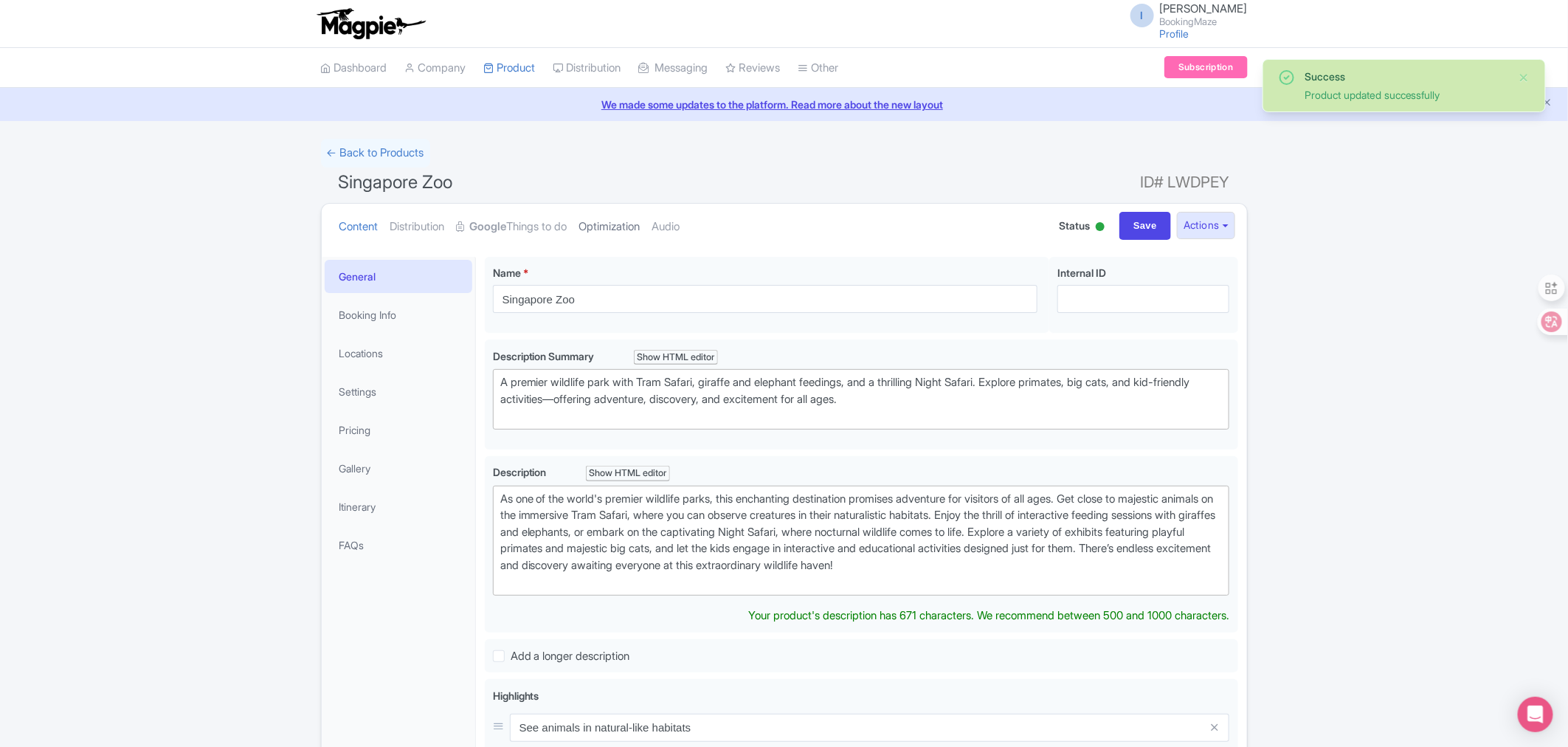
click at [635, 233] on link "Optimization" at bounding box center [609, 226] width 62 height 46
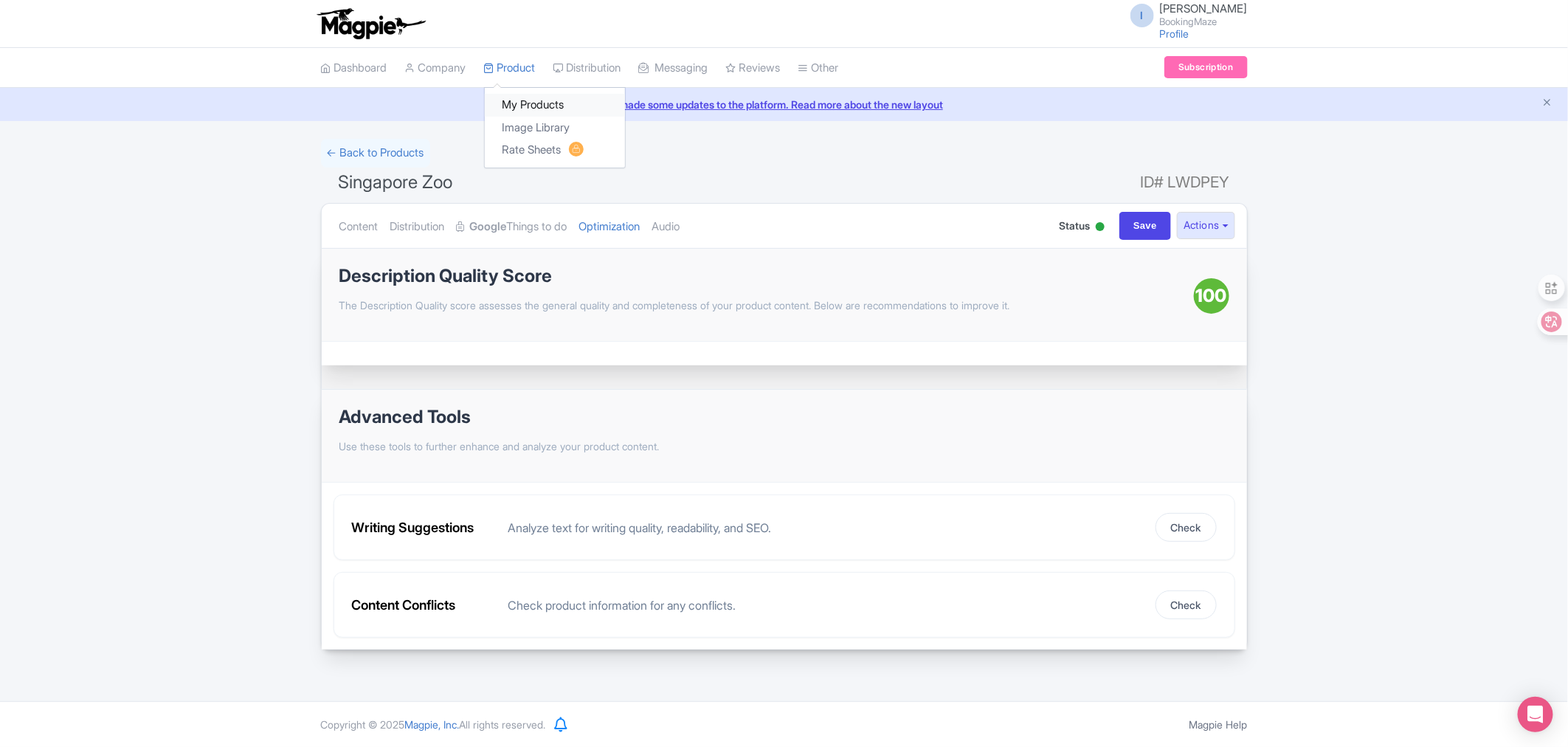
click at [536, 104] on link "My Products" at bounding box center [555, 105] width 140 height 23
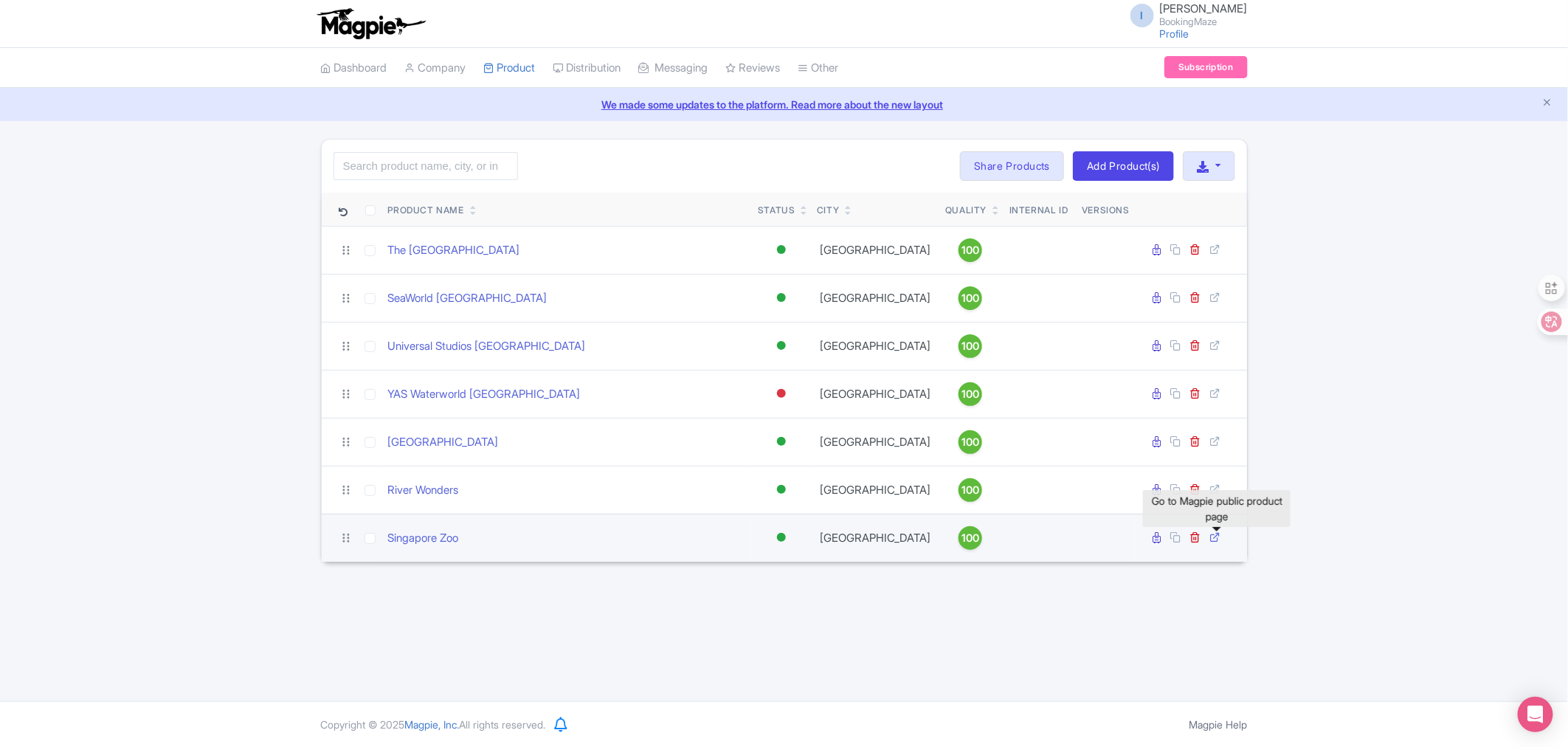
click at [1213, 538] on icon at bounding box center [1216, 537] width 11 height 11
click at [438, 542] on link "Singapore Zoo" at bounding box center [423, 539] width 71 height 17
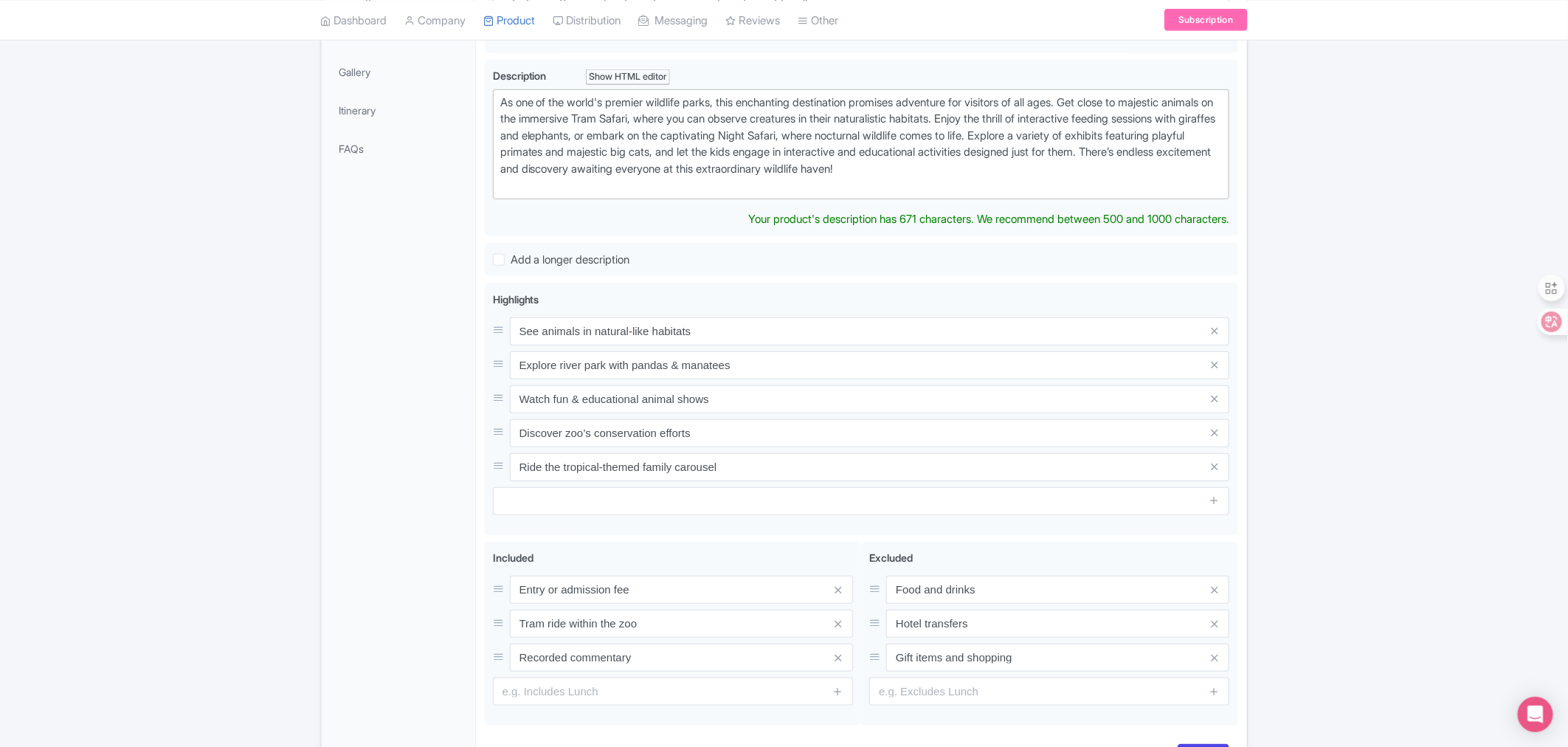
scroll to position [92, 0]
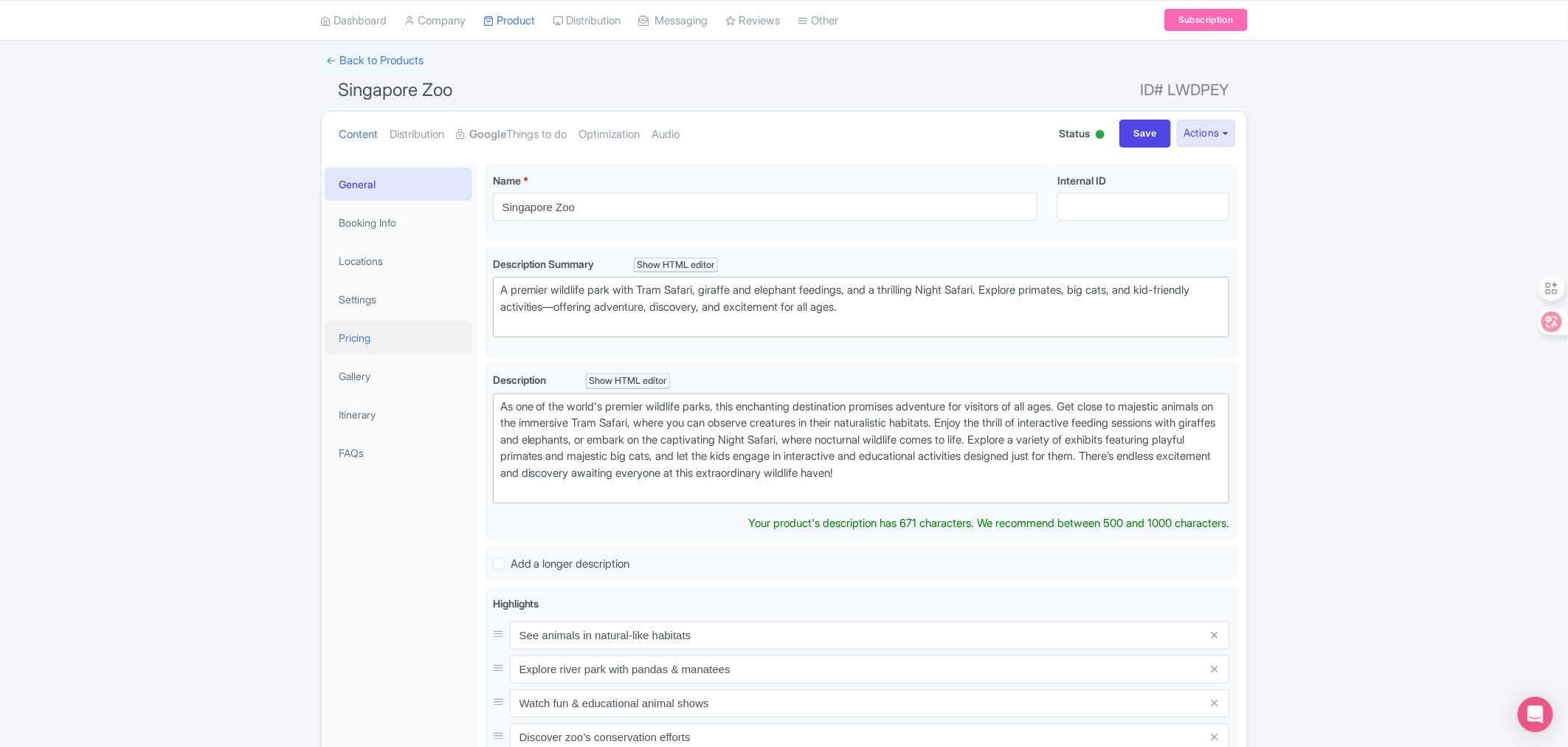
click at [377, 332] on link "Pricing" at bounding box center [398, 337] width 148 height 33
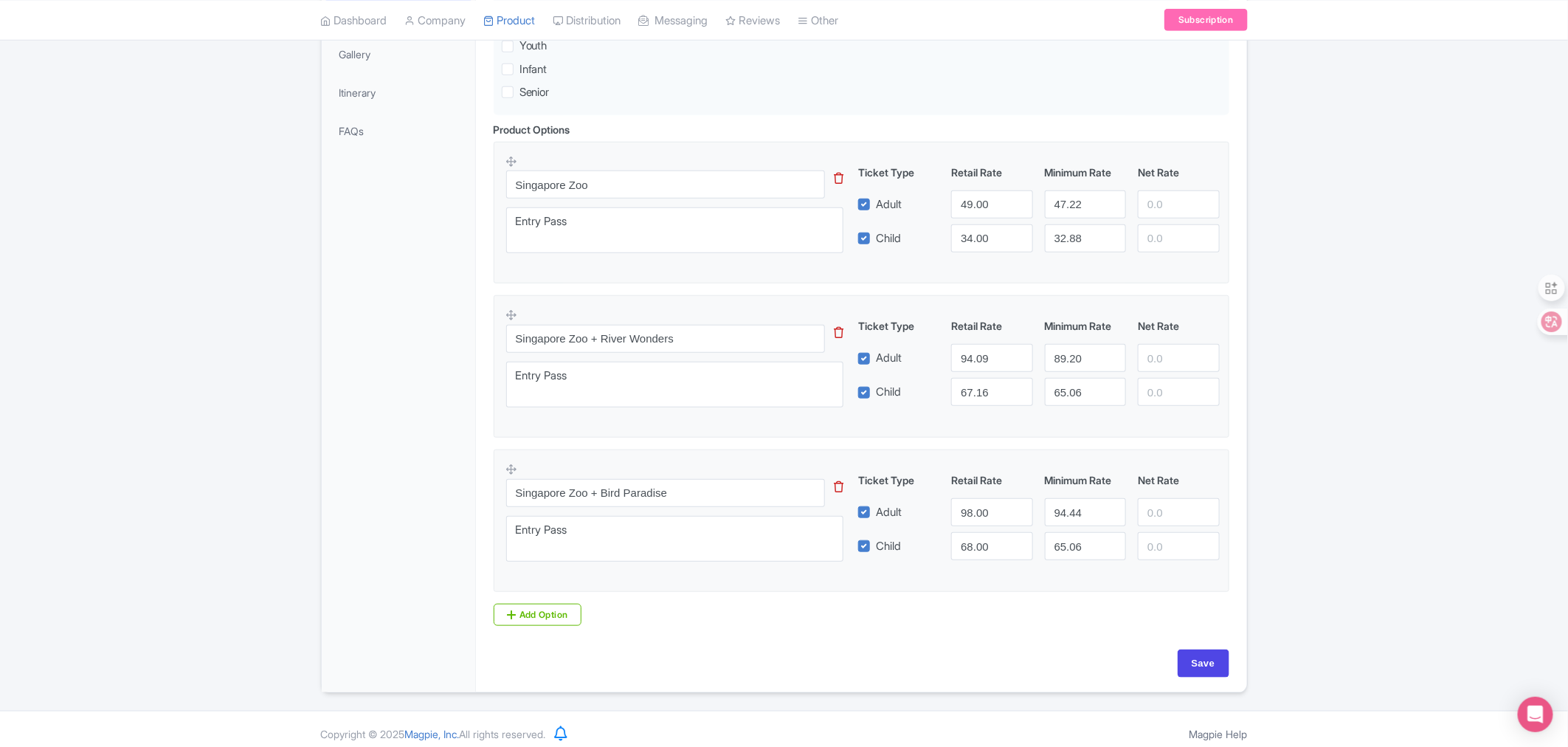
scroll to position [429, 0]
